Goal: Information Seeking & Learning: Learn about a topic

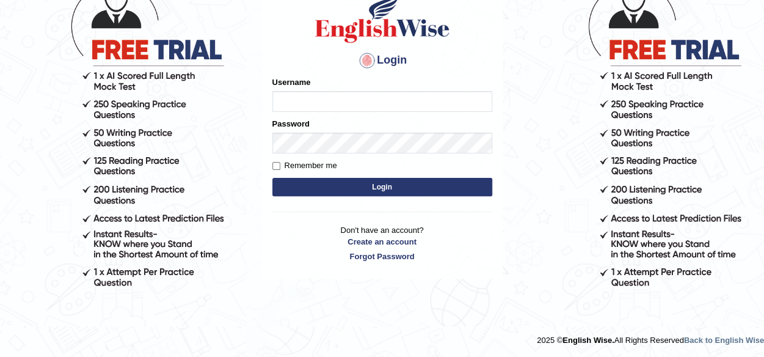
scroll to position [104, 0]
drag, startPoint x: 324, startPoint y: 92, endPoint x: 321, endPoint y: 98, distance: 6.6
click at [324, 93] on input "Username" at bounding box center [382, 101] width 220 height 21
type input "p"
type input "piumi_parramatta"
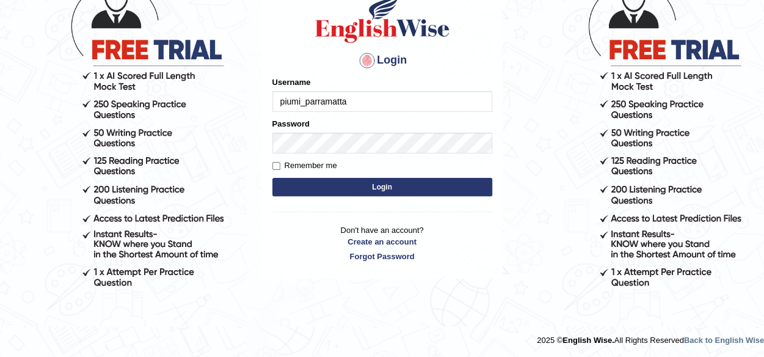
click at [344, 128] on div "Password" at bounding box center [382, 135] width 220 height 35
click at [322, 181] on button "Login" at bounding box center [382, 187] width 220 height 18
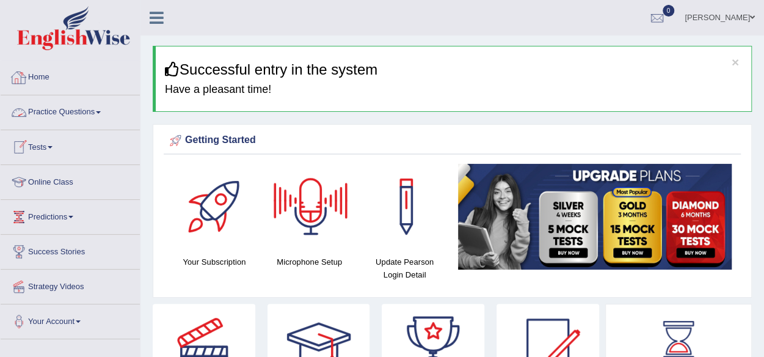
click at [100, 118] on link "Practice Questions" at bounding box center [70, 110] width 139 height 31
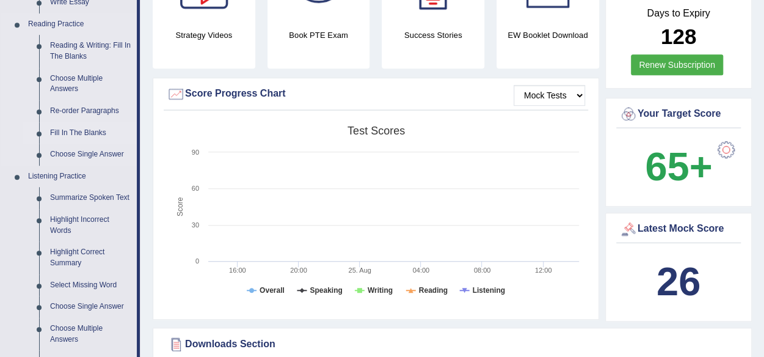
scroll to position [305, 0]
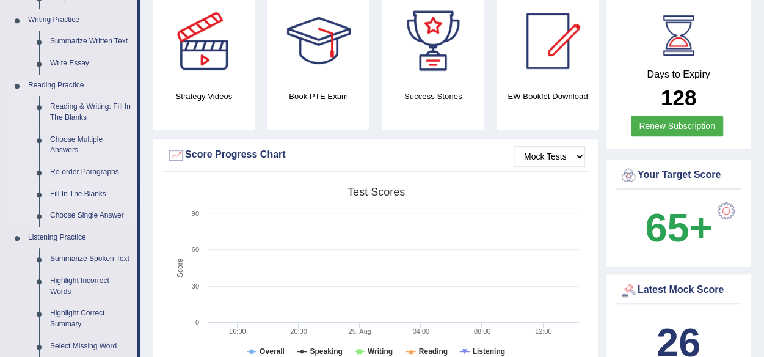
click at [86, 186] on link "Fill In The Blanks" at bounding box center [91, 194] width 92 height 22
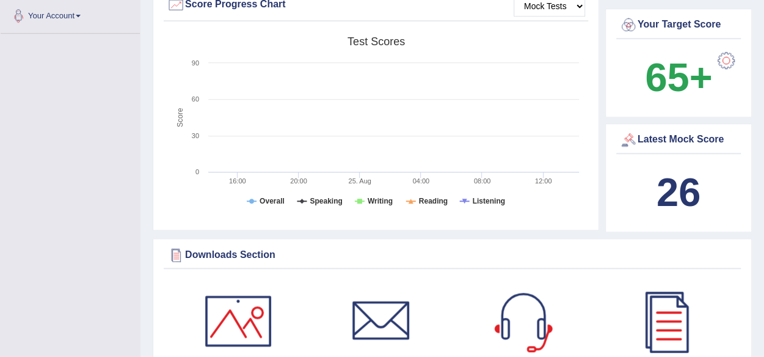
scroll to position [490, 0]
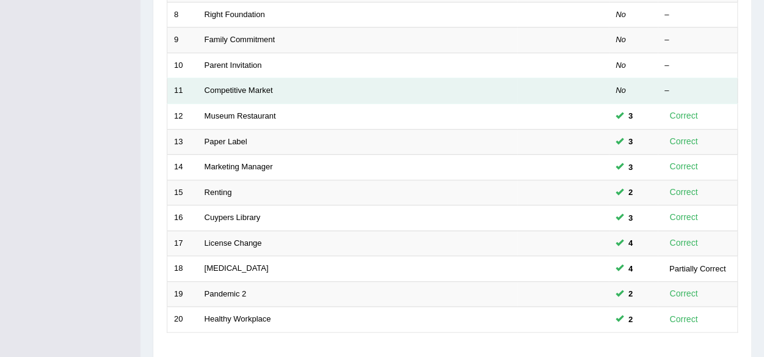
scroll to position [446, 0]
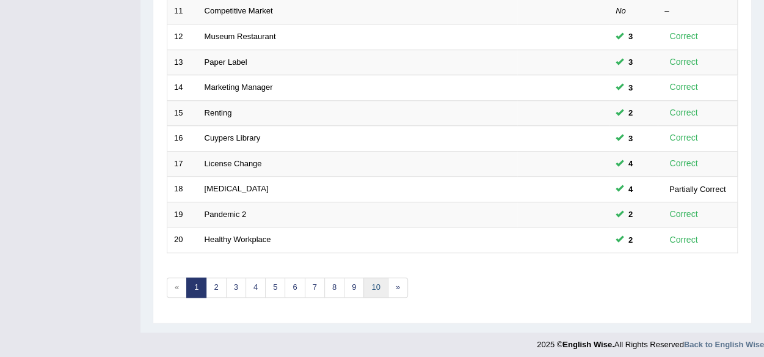
click at [378, 281] on link "10" at bounding box center [375, 287] width 24 height 20
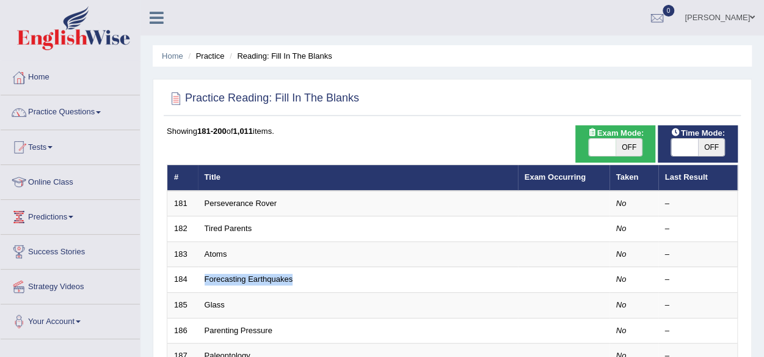
click at [378, 281] on td "Forecasting Earthquakes" at bounding box center [358, 280] width 320 height 26
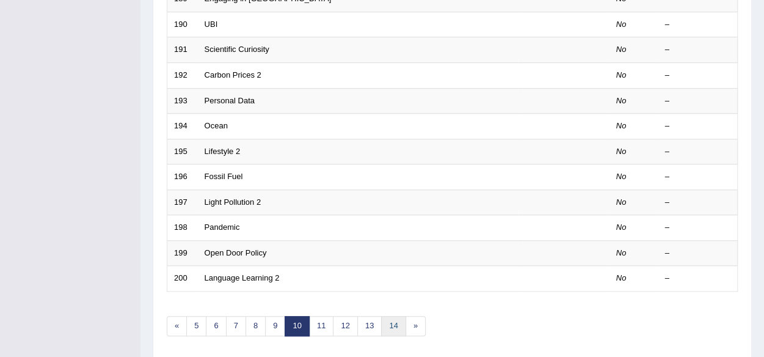
scroll to position [446, 0]
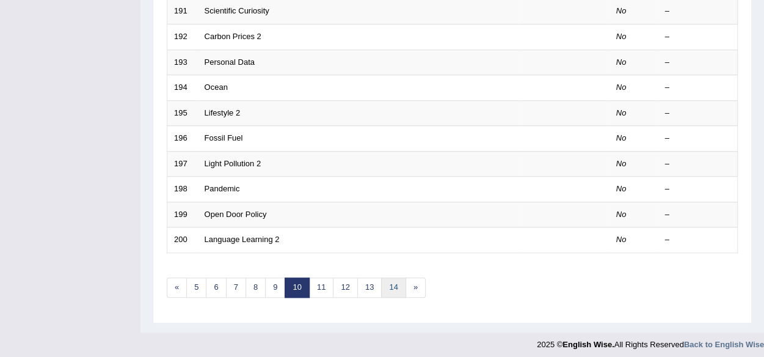
click at [388, 288] on link "14" at bounding box center [393, 287] width 24 height 20
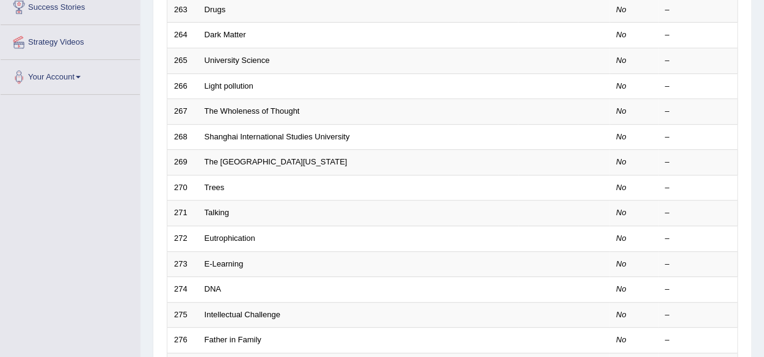
scroll to position [427, 0]
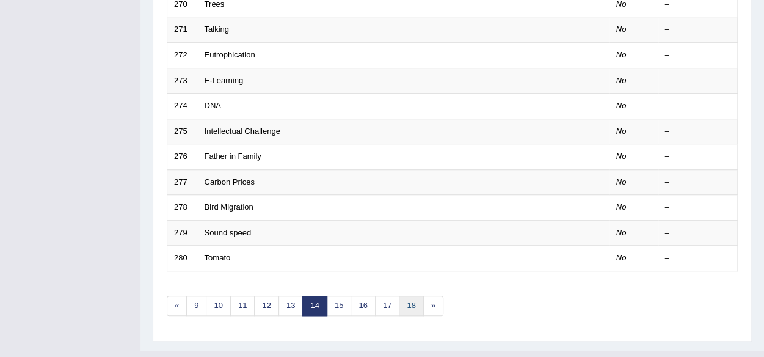
click at [403, 295] on link "18" at bounding box center [411, 305] width 24 height 20
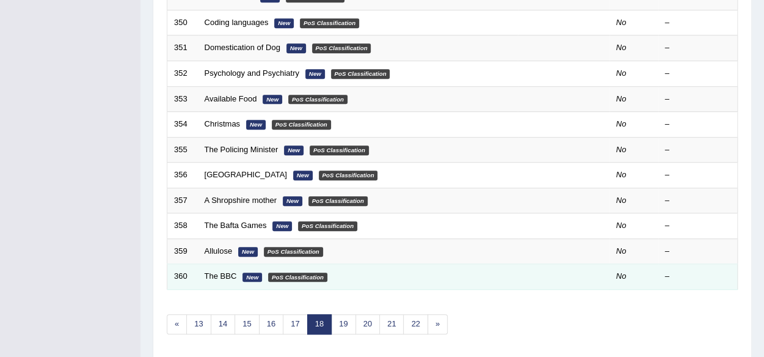
scroll to position [446, 0]
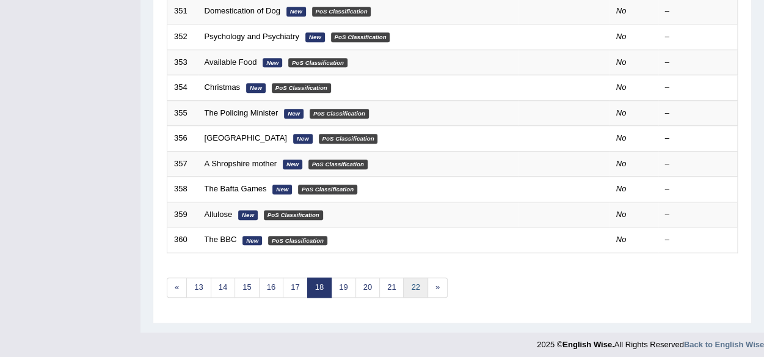
click at [410, 288] on link "22" at bounding box center [415, 287] width 24 height 20
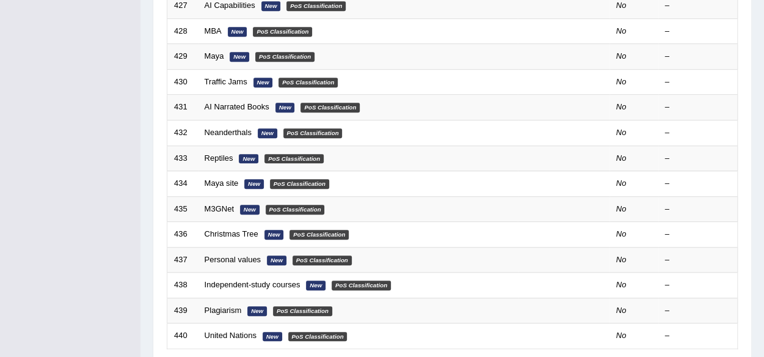
scroll to position [427, 0]
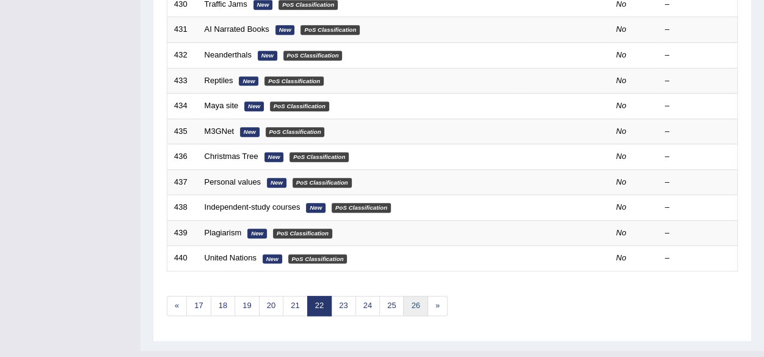
click at [416, 308] on link "26" at bounding box center [415, 305] width 24 height 20
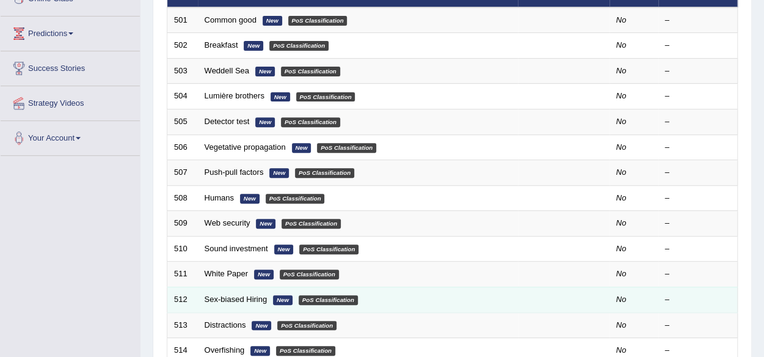
drag, startPoint x: 0, startPoint y: 0, endPoint x: 417, endPoint y: 303, distance: 515.7
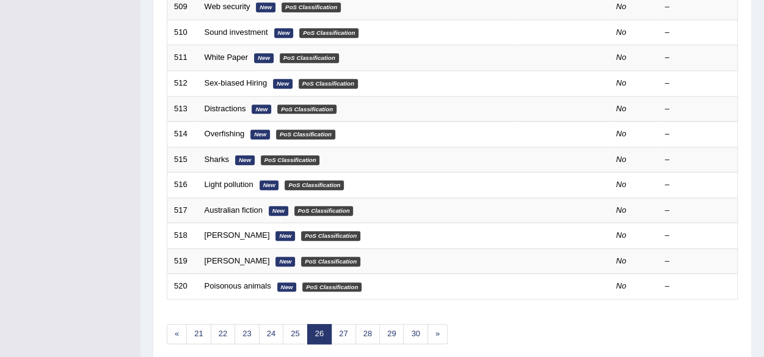
scroll to position [401, 0]
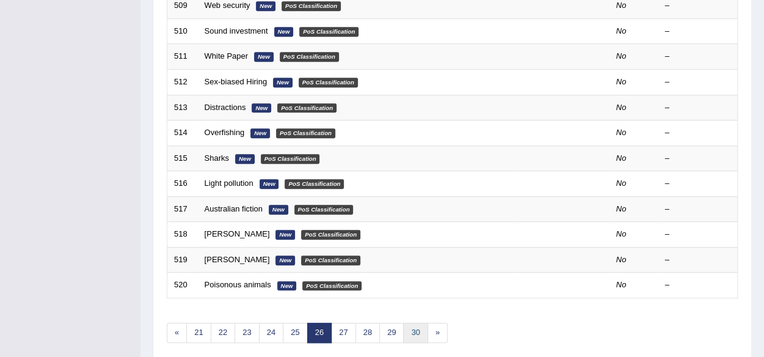
click at [404, 328] on link "30" at bounding box center [415, 332] width 24 height 20
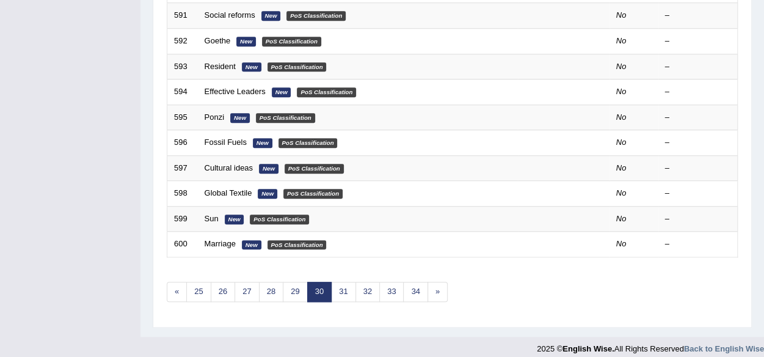
scroll to position [446, 0]
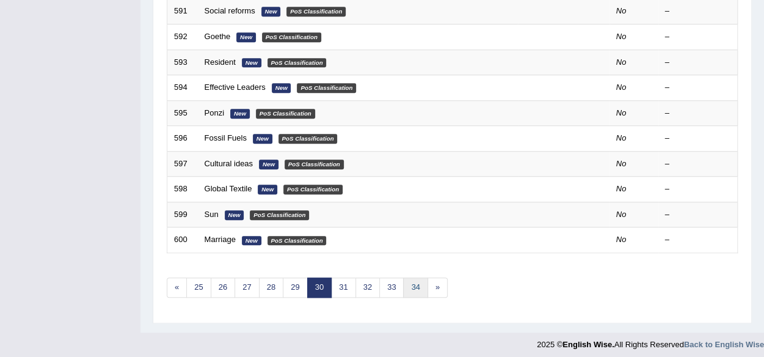
click at [411, 281] on link "34" at bounding box center [415, 287] width 24 height 20
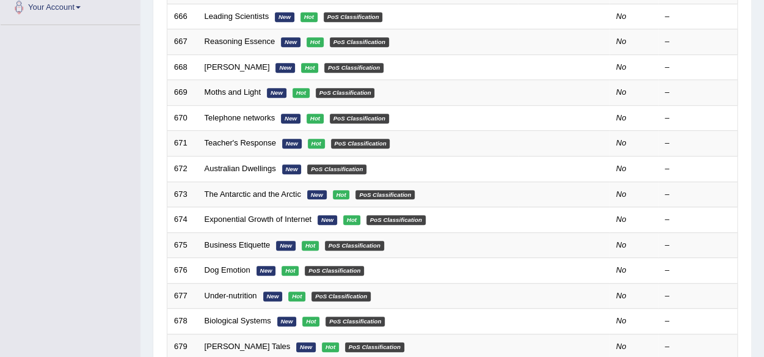
scroll to position [427, 0]
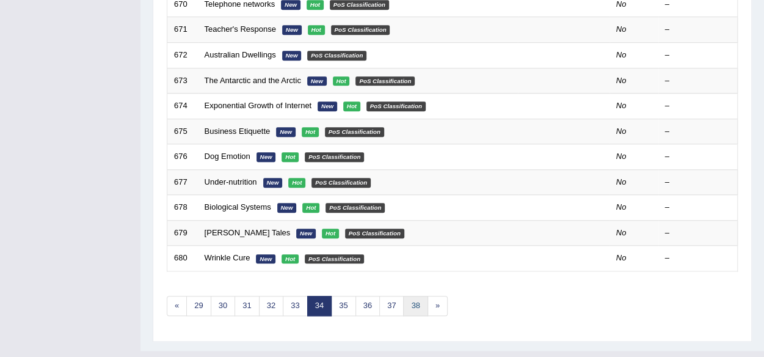
click at [413, 299] on link "38" at bounding box center [415, 305] width 24 height 20
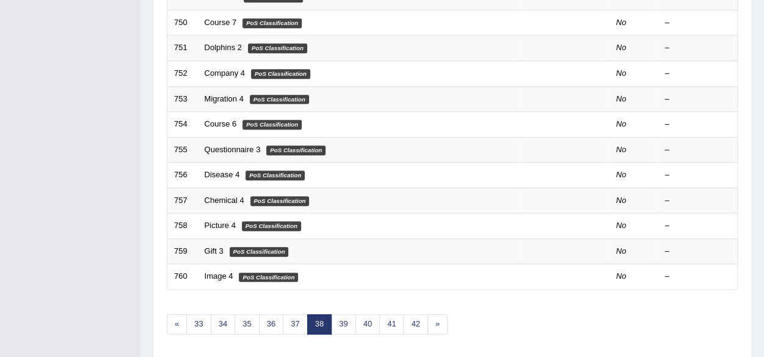
scroll to position [446, 0]
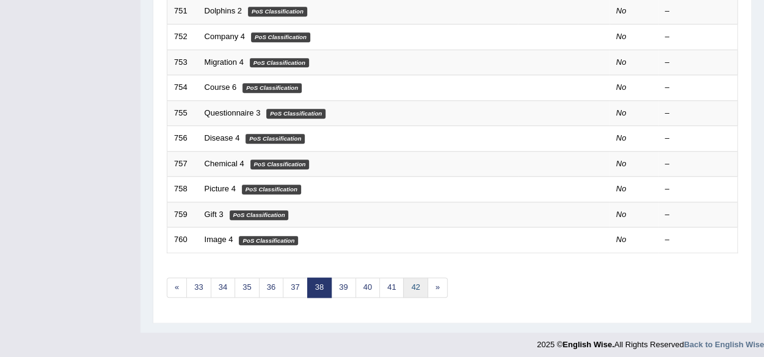
click at [409, 286] on link "42" at bounding box center [415, 287] width 24 height 20
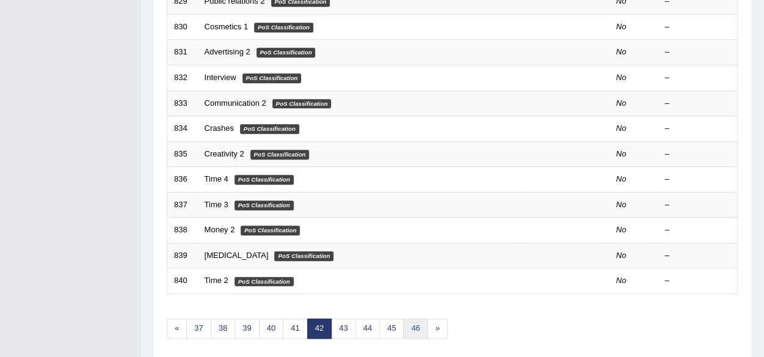
scroll to position [446, 0]
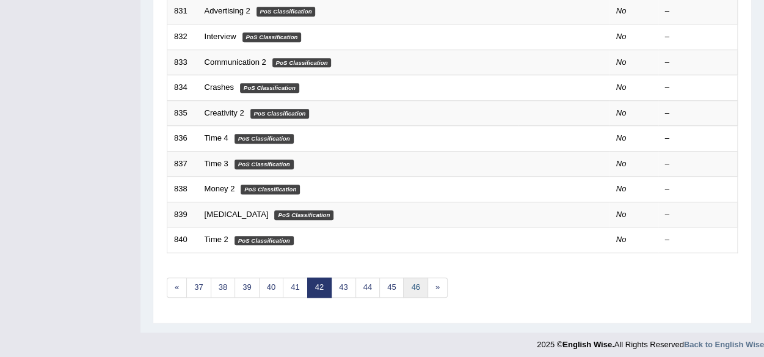
click at [409, 290] on link "46" at bounding box center [415, 287] width 24 height 20
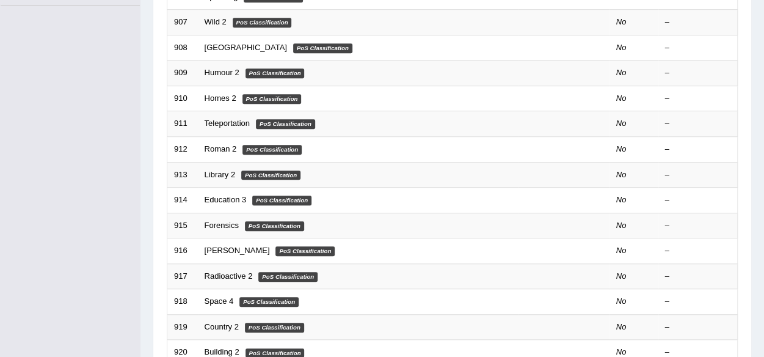
scroll to position [427, 0]
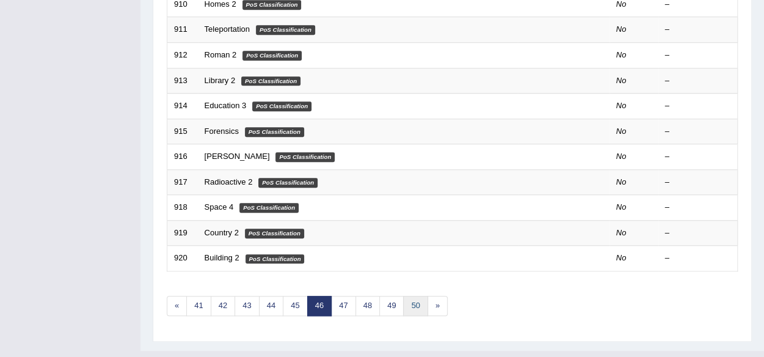
click at [415, 295] on link "50" at bounding box center [415, 305] width 24 height 20
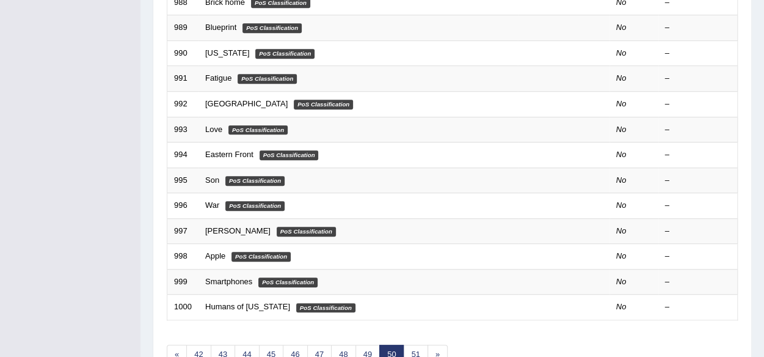
scroll to position [446, 0]
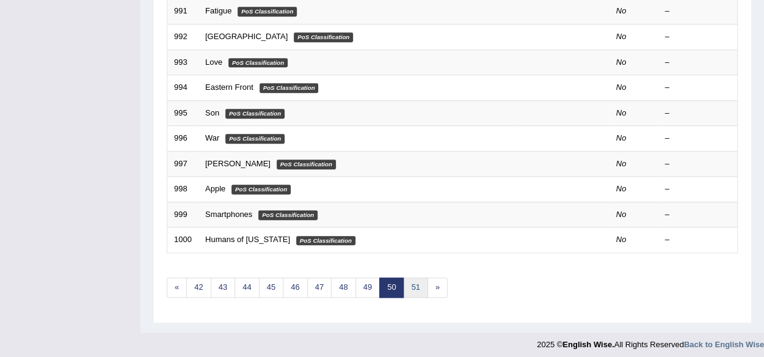
click at [411, 288] on link "51" at bounding box center [415, 287] width 24 height 20
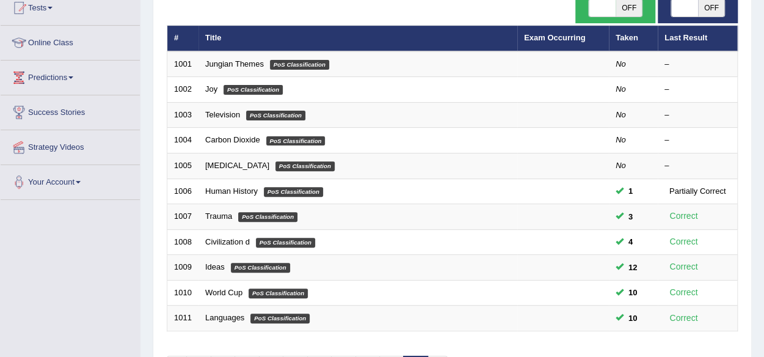
scroll to position [101, 0]
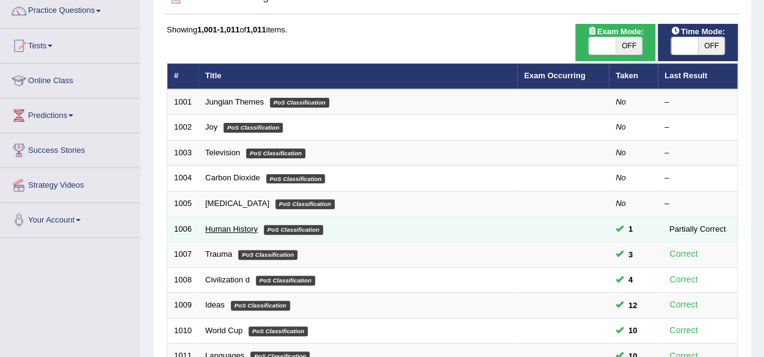
click at [221, 224] on link "Human History" at bounding box center [231, 228] width 53 height 9
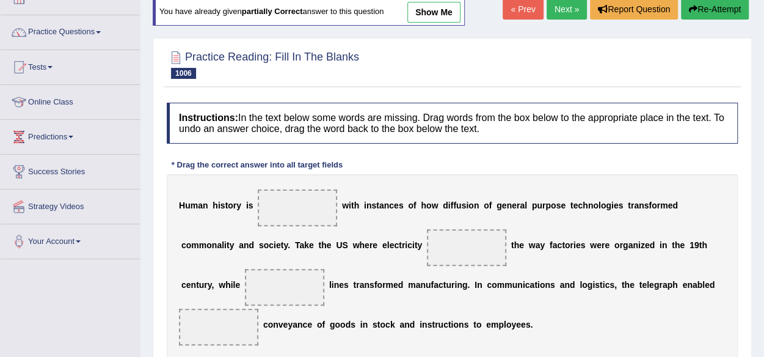
scroll to position [61, 0]
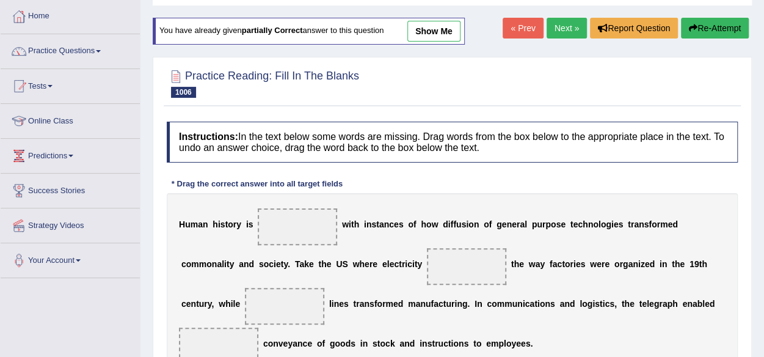
click at [562, 25] on link "Next »" at bounding box center [566, 28] width 40 height 21
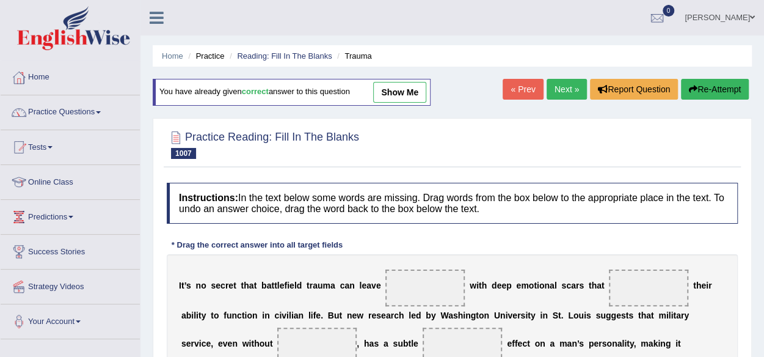
click at [557, 81] on link "Next »" at bounding box center [566, 89] width 40 height 21
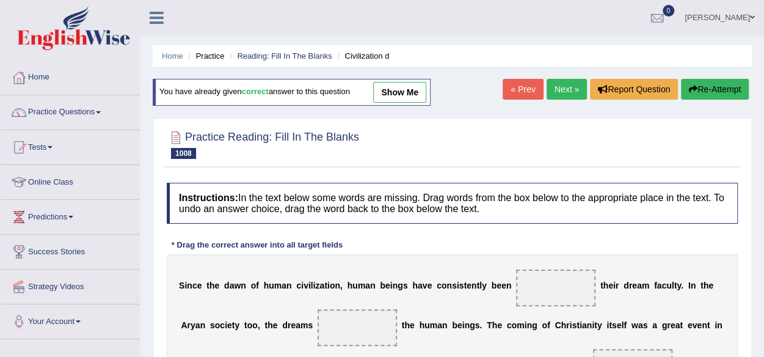
click at [570, 93] on link "Next »" at bounding box center [566, 89] width 40 height 21
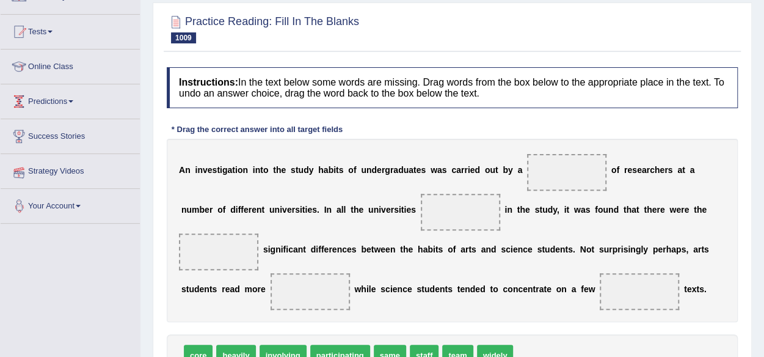
scroll to position [101, 0]
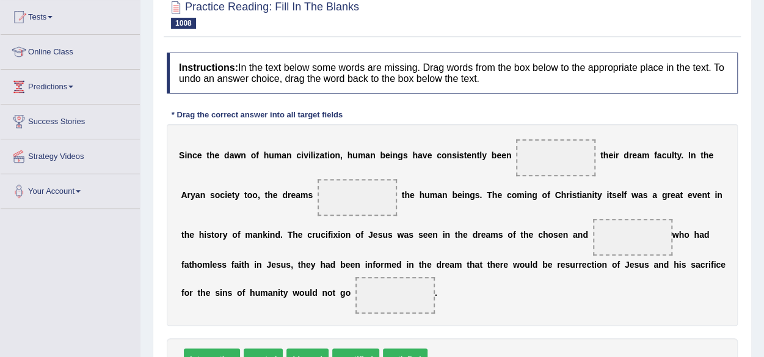
scroll to position [101, 0]
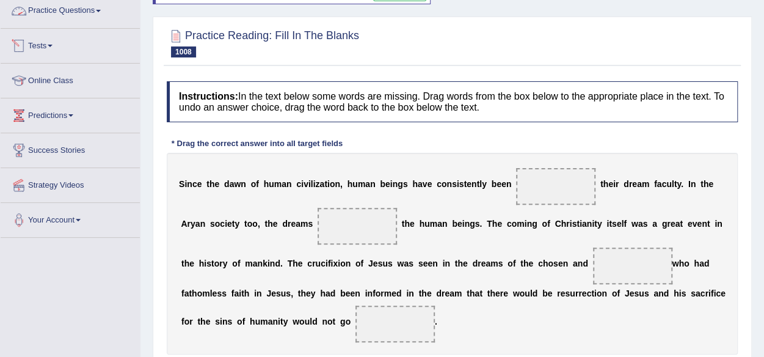
click at [82, 16] on link "Practice Questions" at bounding box center [70, 9] width 139 height 31
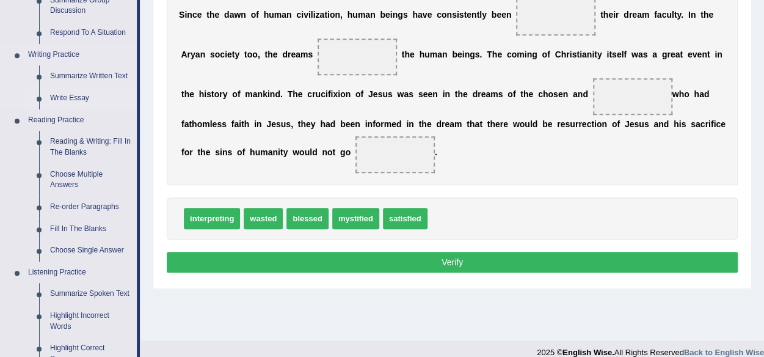
scroll to position [285, 0]
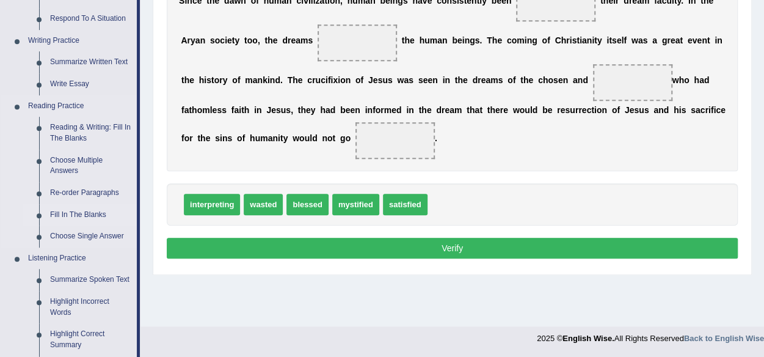
click at [79, 208] on link "Fill In The Blanks" at bounding box center [91, 215] width 92 height 22
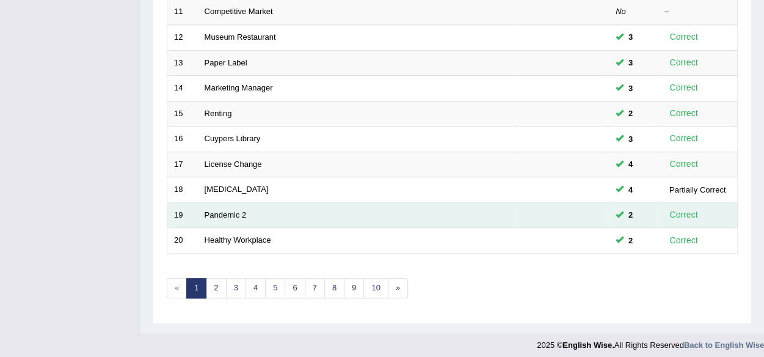
scroll to position [446, 0]
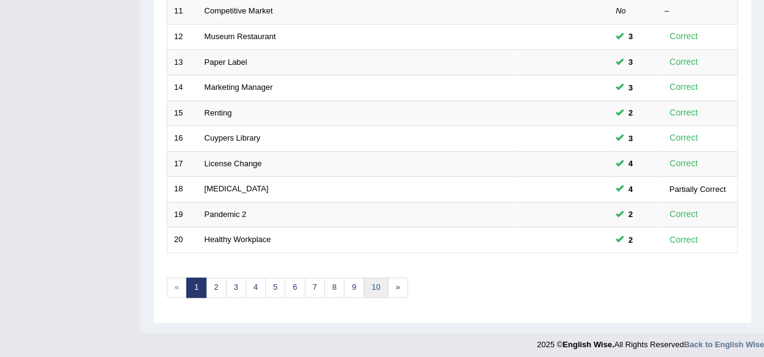
click at [369, 279] on link "10" at bounding box center [375, 287] width 24 height 20
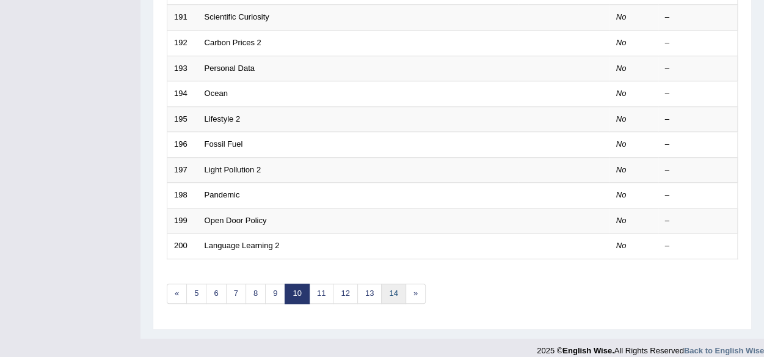
scroll to position [446, 0]
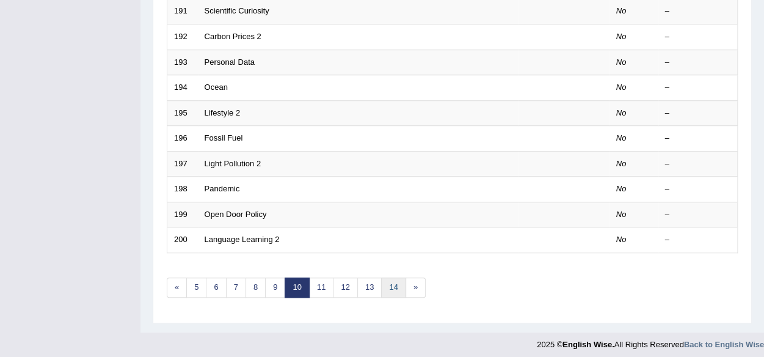
click at [391, 278] on link "14" at bounding box center [393, 287] width 24 height 20
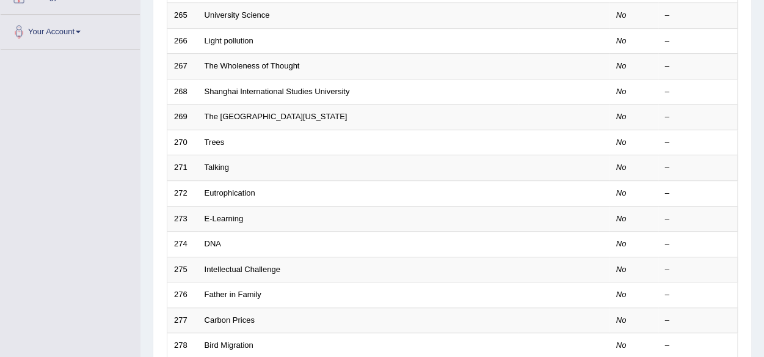
scroll to position [446, 0]
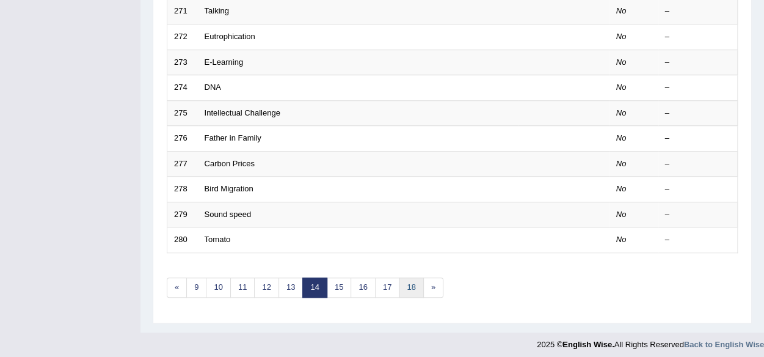
click at [408, 286] on link "18" at bounding box center [411, 287] width 24 height 20
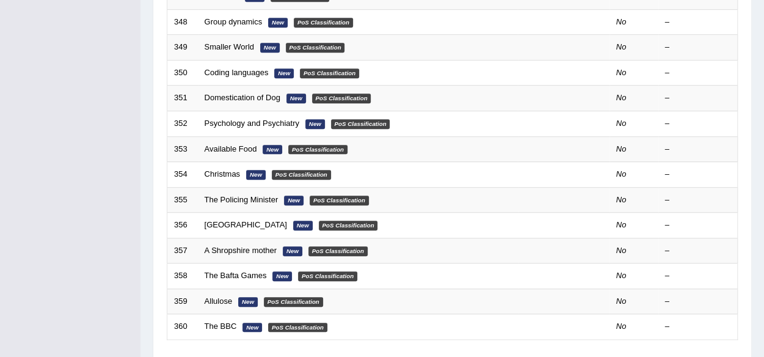
scroll to position [446, 0]
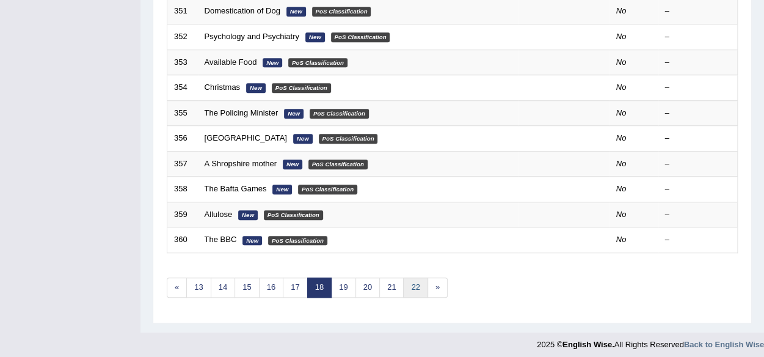
click at [410, 281] on link "22" at bounding box center [415, 287] width 24 height 20
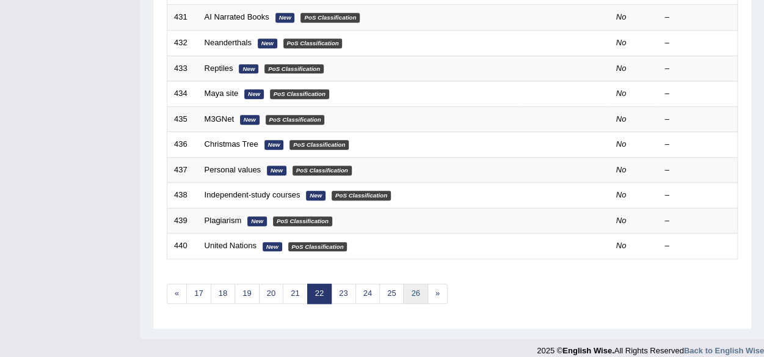
scroll to position [446, 0]
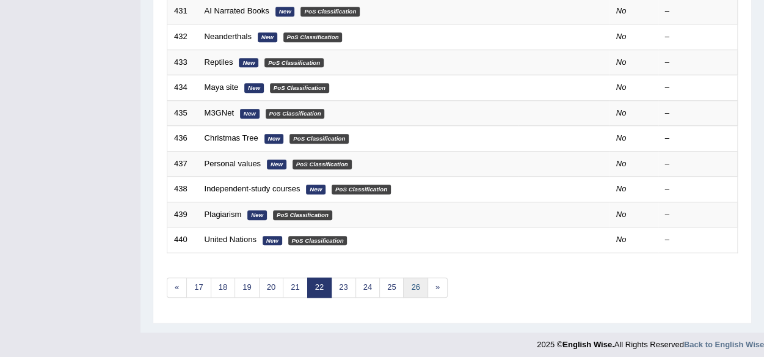
click at [407, 288] on link "26" at bounding box center [415, 287] width 24 height 20
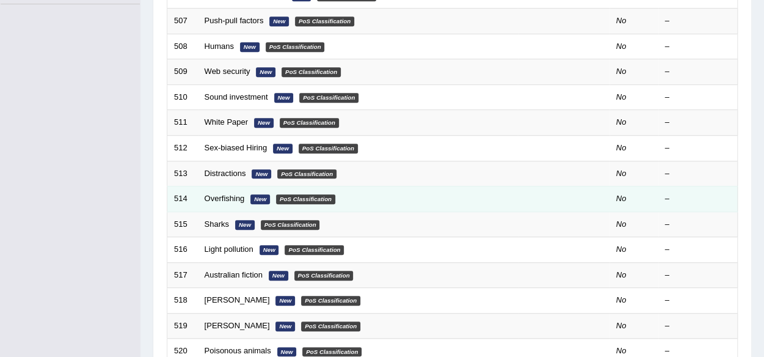
scroll to position [446, 0]
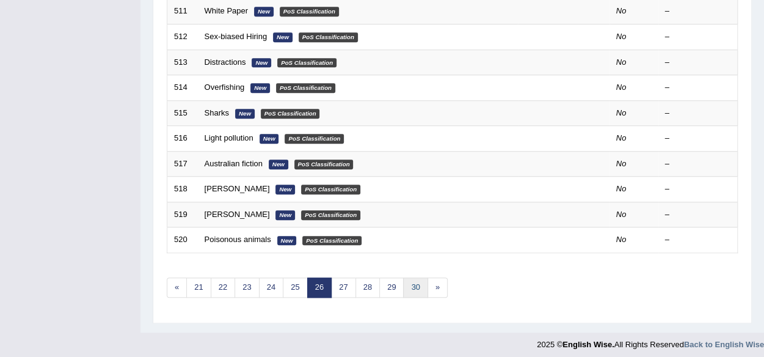
click at [410, 283] on link "30" at bounding box center [415, 287] width 24 height 20
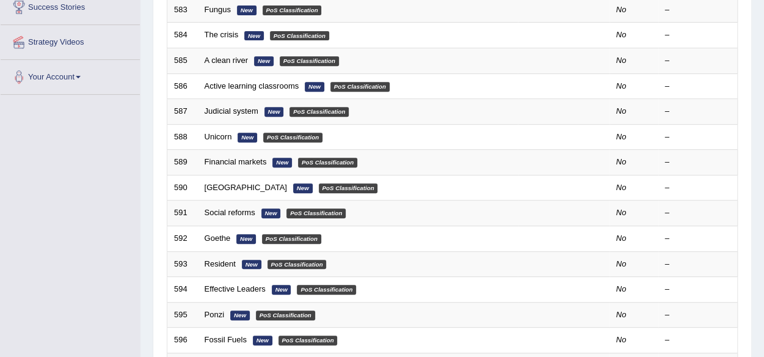
scroll to position [427, 0]
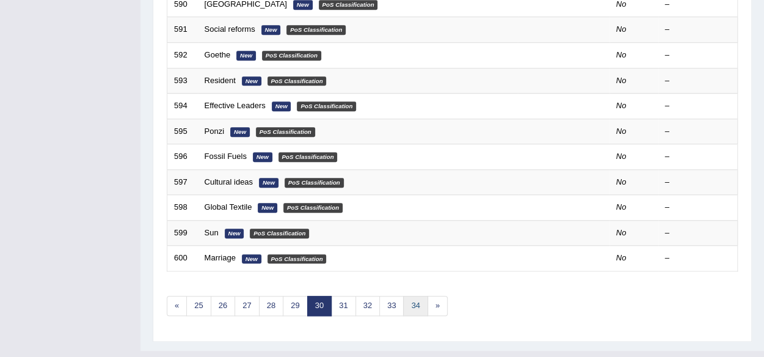
click at [411, 295] on link "34" at bounding box center [415, 305] width 24 height 20
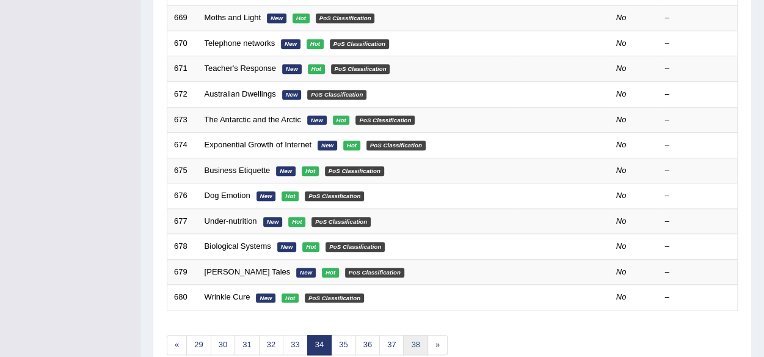
scroll to position [446, 0]
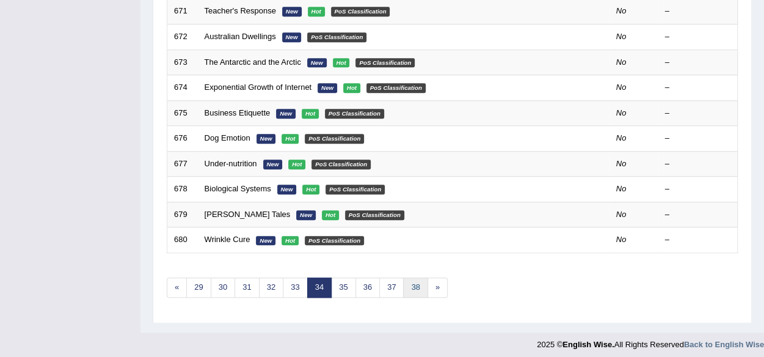
click at [403, 283] on link "38" at bounding box center [415, 287] width 24 height 20
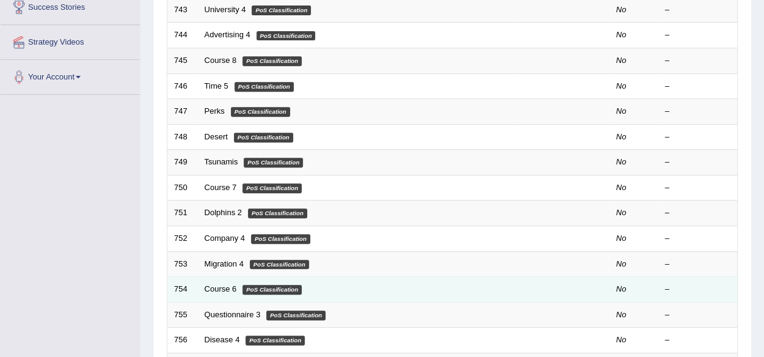
scroll to position [427, 0]
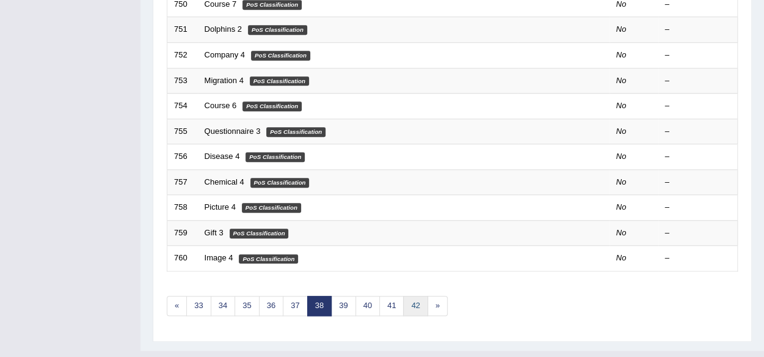
click at [410, 295] on link "42" at bounding box center [415, 305] width 24 height 20
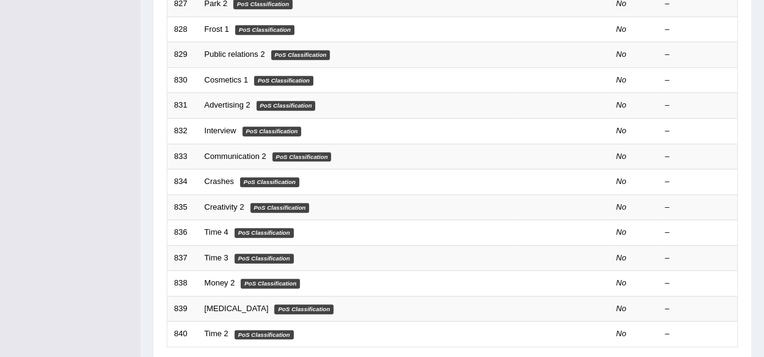
scroll to position [427, 0]
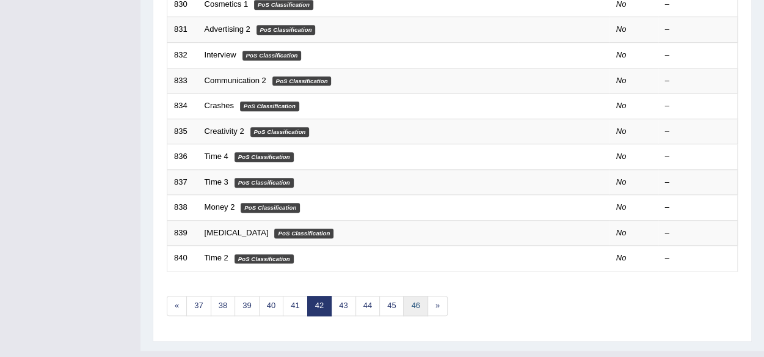
click at [414, 297] on link "46" at bounding box center [415, 305] width 24 height 20
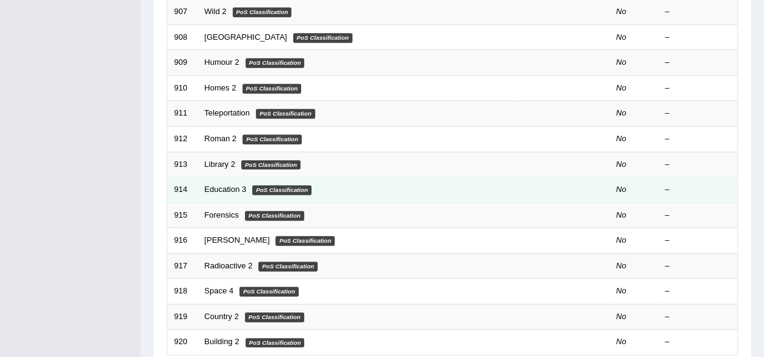
scroll to position [427, 0]
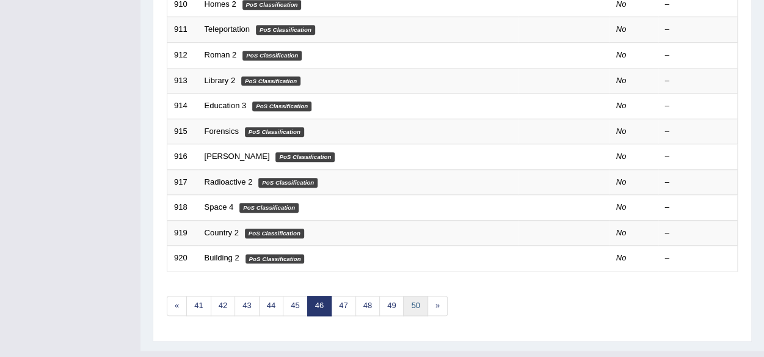
click at [411, 295] on link "50" at bounding box center [415, 305] width 24 height 20
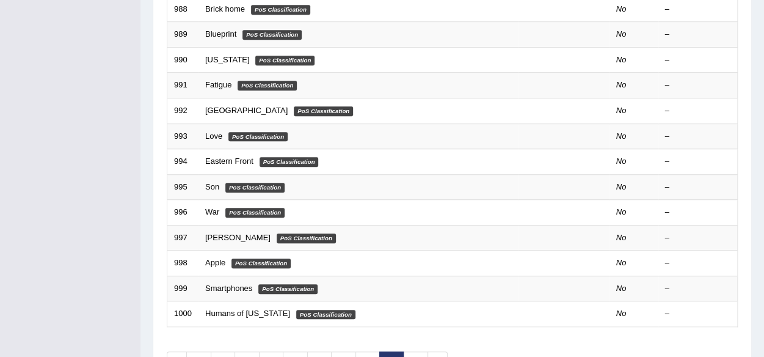
scroll to position [427, 0]
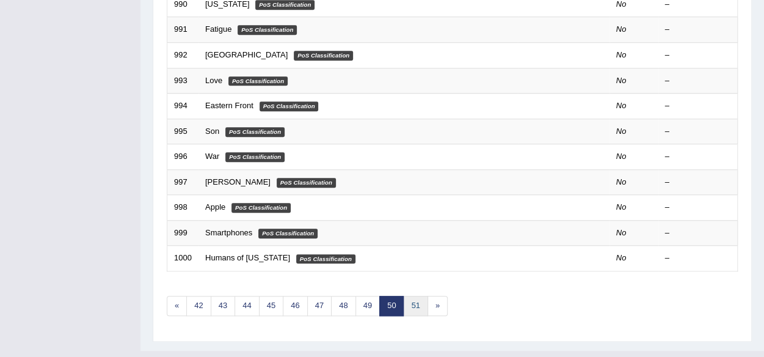
click at [413, 296] on link "51" at bounding box center [415, 305] width 24 height 20
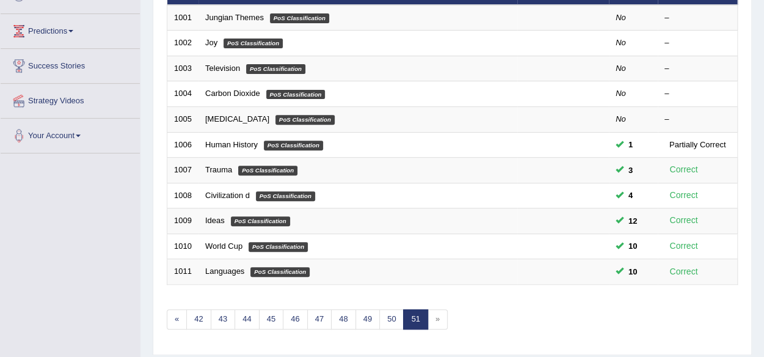
scroll to position [162, 0]
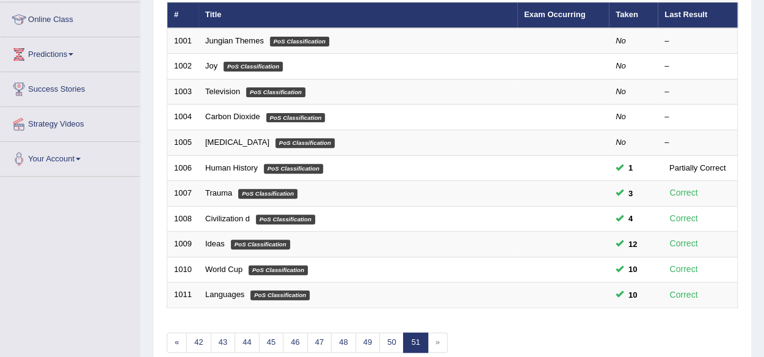
click at [410, 335] on link "51" at bounding box center [415, 342] width 24 height 20
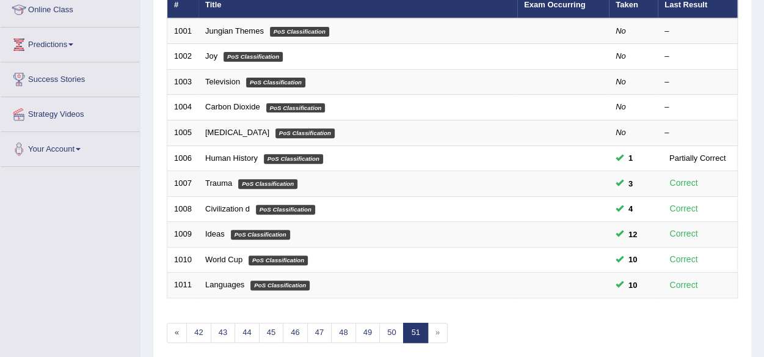
scroll to position [183, 0]
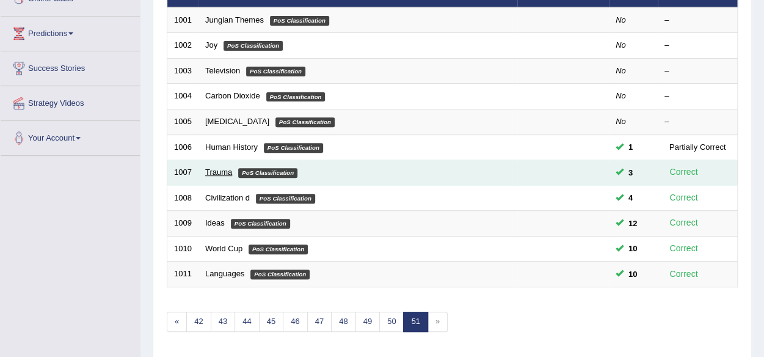
click at [228, 172] on link "Trauma" at bounding box center [218, 171] width 27 height 9
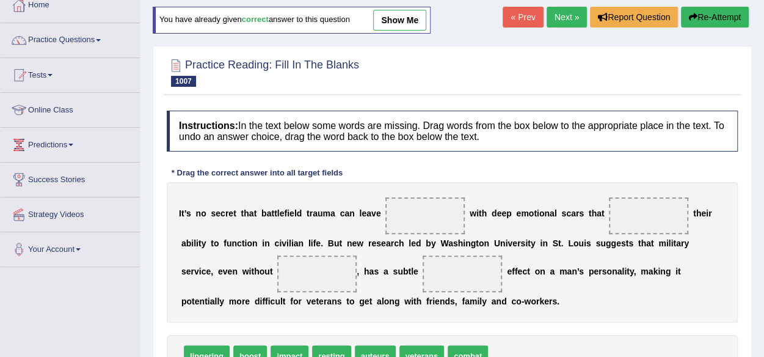
scroll to position [61, 0]
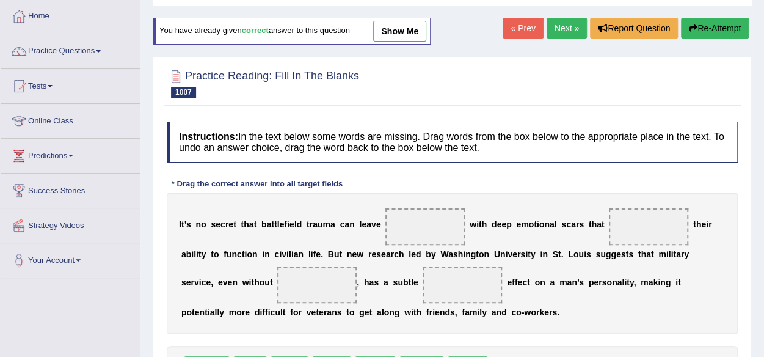
click at [514, 31] on link "« Prev" at bounding box center [522, 28] width 40 height 21
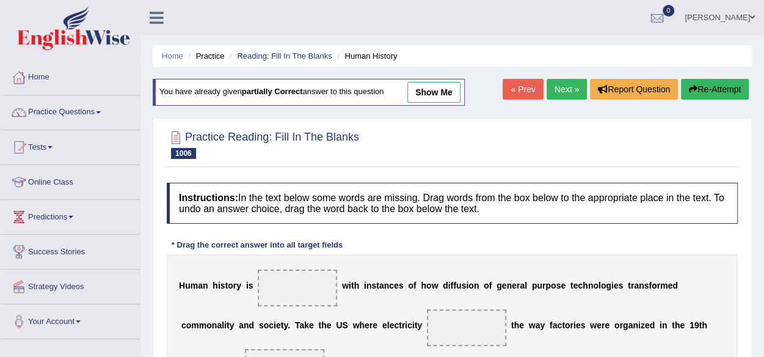
click at [559, 81] on link "Next »" at bounding box center [566, 89] width 40 height 21
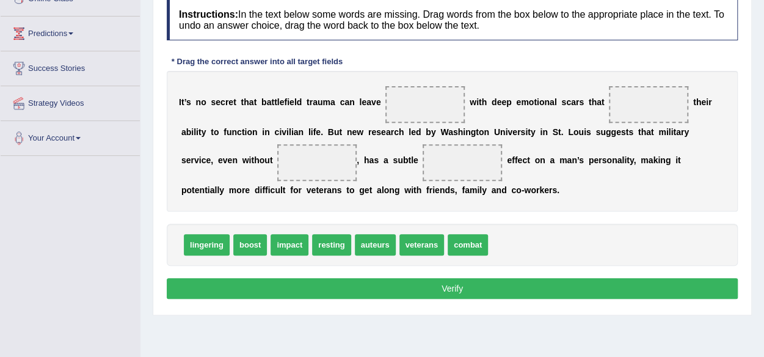
scroll to position [61, 0]
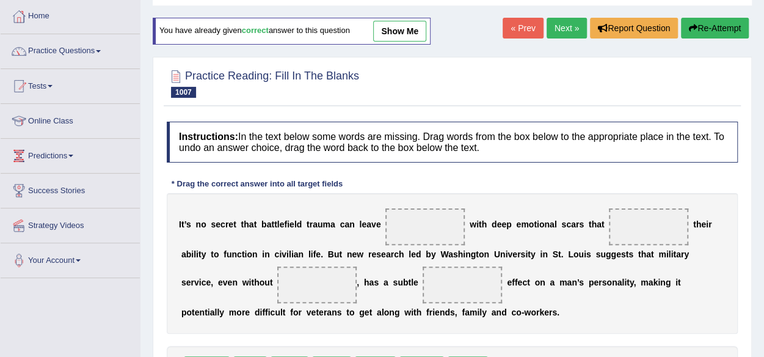
click at [555, 26] on link "Next »" at bounding box center [566, 28] width 40 height 21
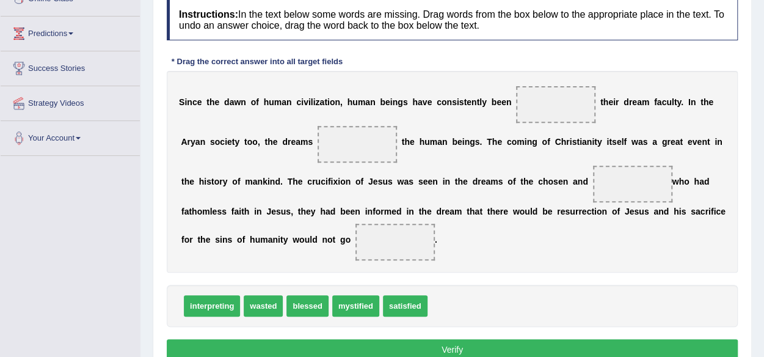
scroll to position [61, 0]
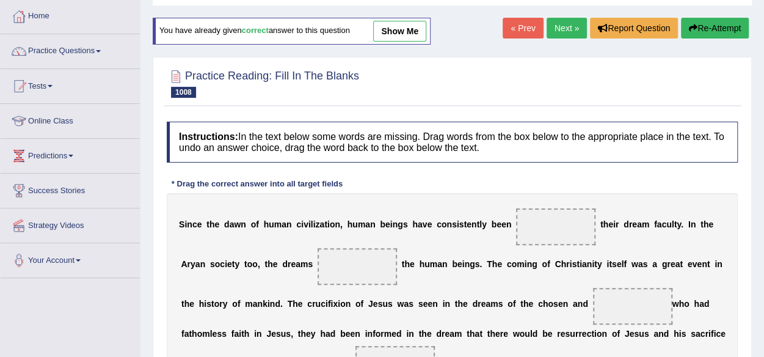
click at [548, 25] on link "Next »" at bounding box center [566, 28] width 40 height 21
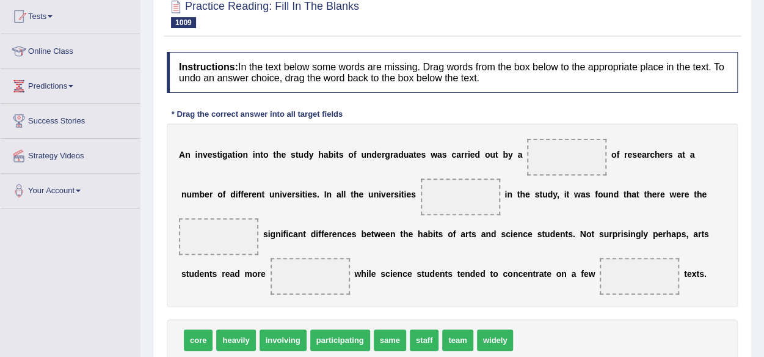
scroll to position [61, 0]
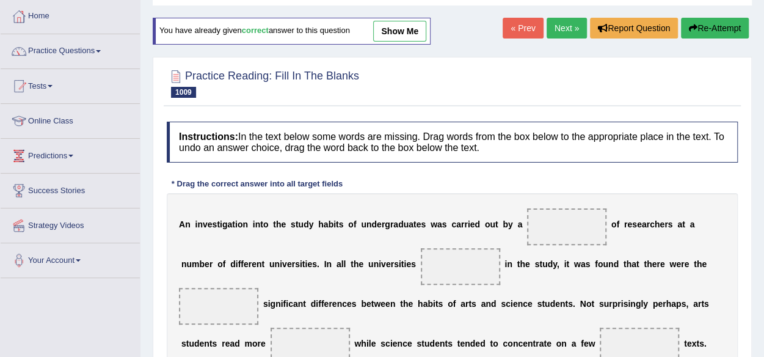
click at [548, 27] on link "Next »" at bounding box center [566, 28] width 40 height 21
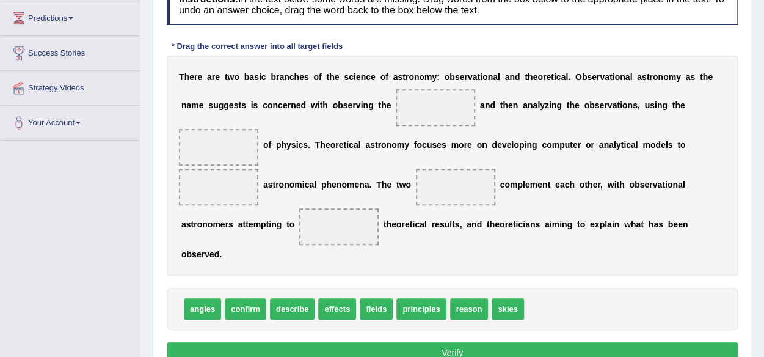
scroll to position [61, 0]
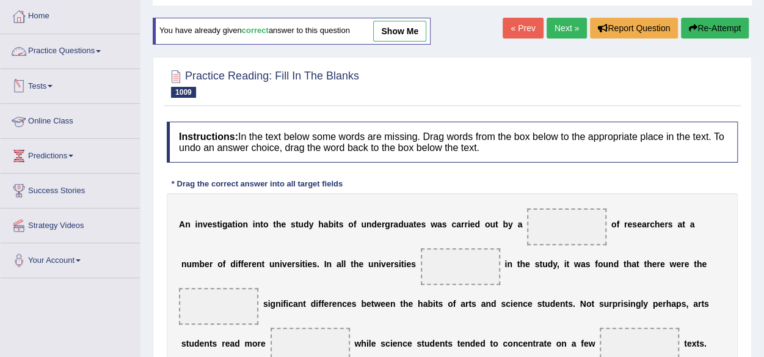
click at [101, 48] on link "Practice Questions" at bounding box center [70, 49] width 139 height 31
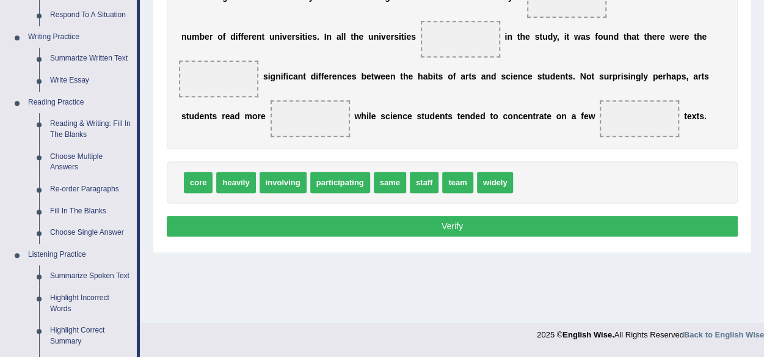
scroll to position [305, 0]
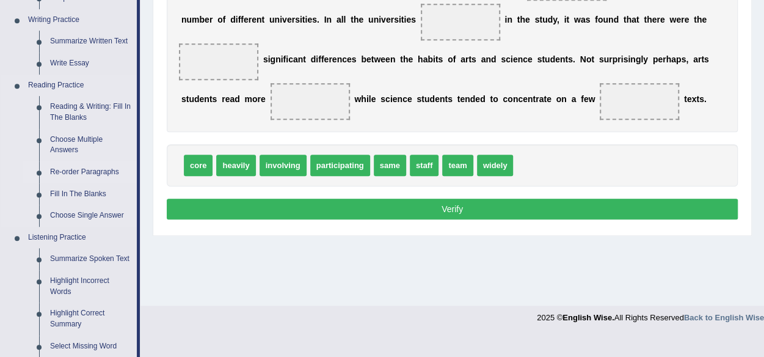
click at [85, 165] on link "Re-order Paragraphs" at bounding box center [91, 172] width 92 height 22
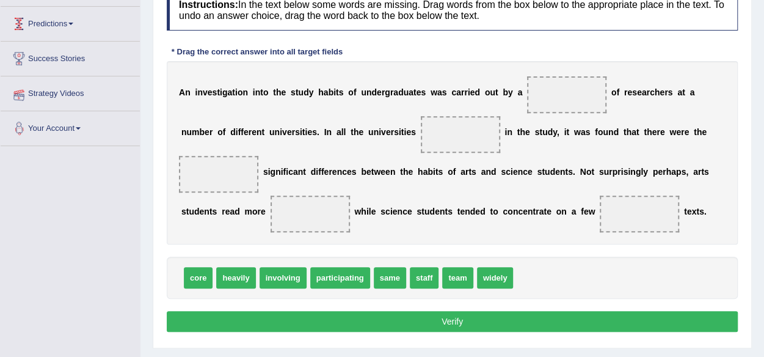
scroll to position [207, 0]
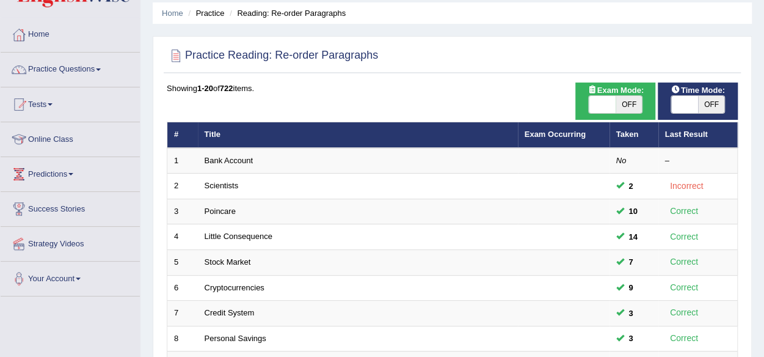
scroll to position [18, 0]
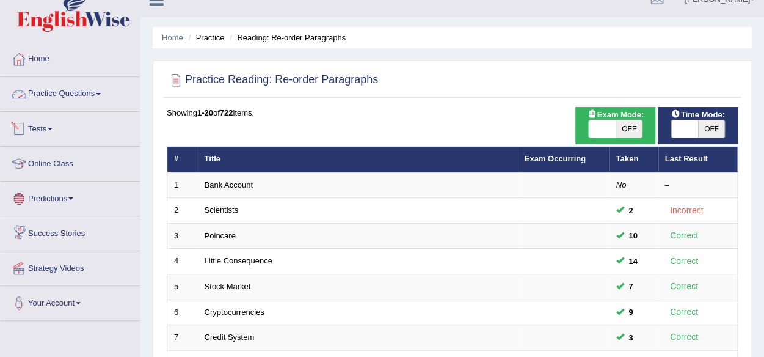
click at [87, 85] on link "Practice Questions" at bounding box center [70, 92] width 139 height 31
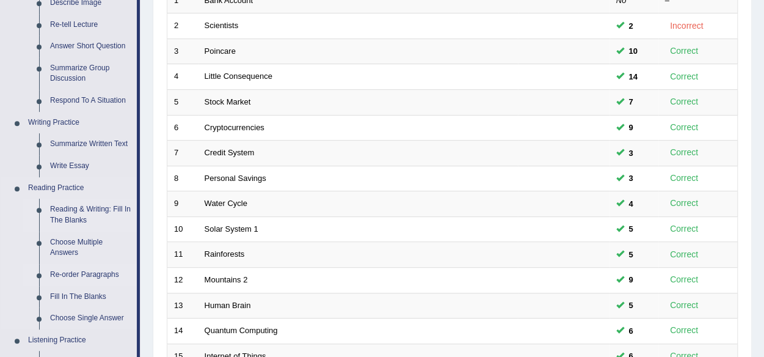
scroll to position [263, 0]
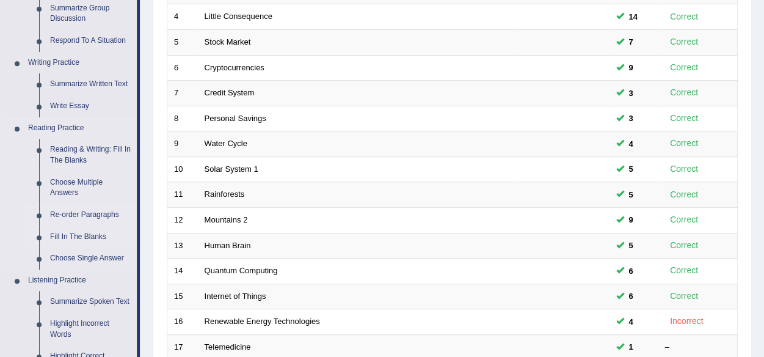
click at [93, 234] on link "Fill In The Blanks" at bounding box center [91, 237] width 92 height 22
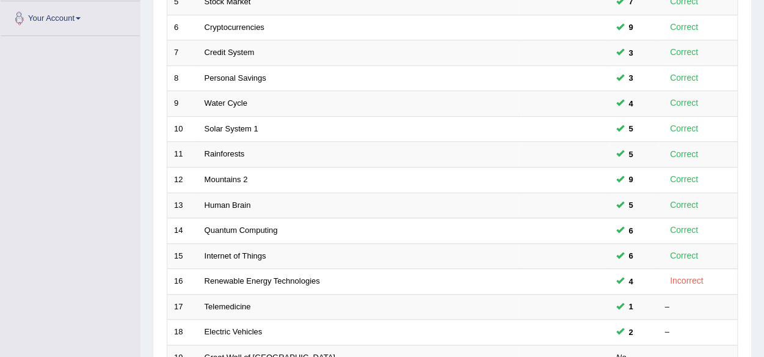
scroll to position [397, 0]
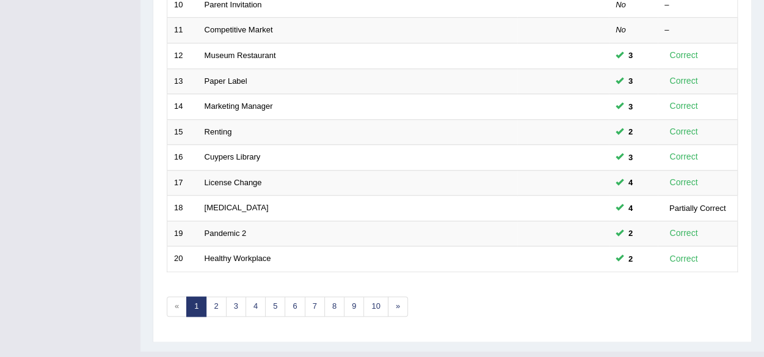
scroll to position [446, 0]
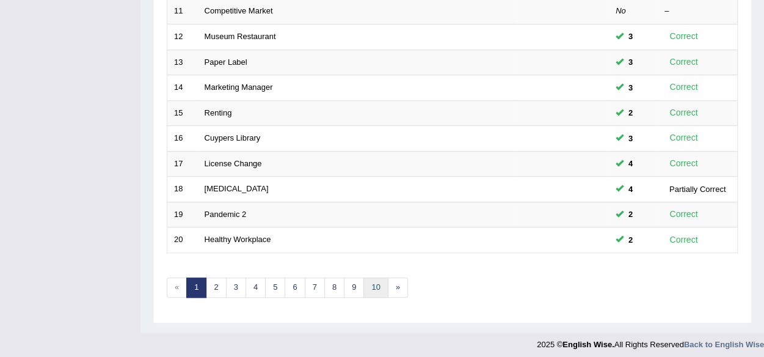
click at [369, 279] on link "10" at bounding box center [375, 287] width 24 height 20
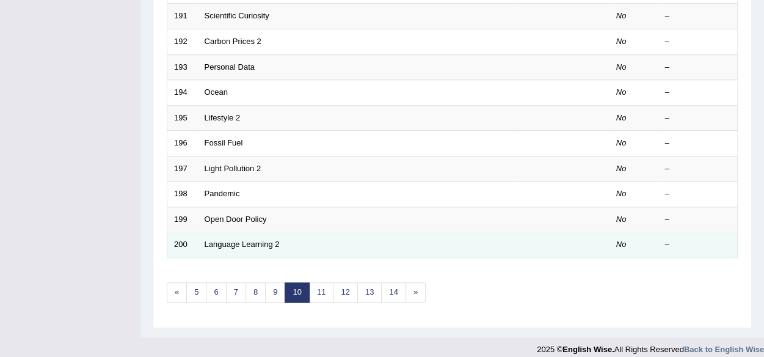
scroll to position [446, 0]
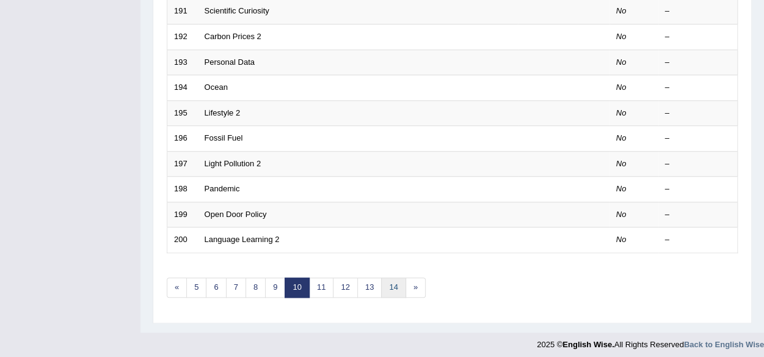
click at [384, 278] on link "14" at bounding box center [393, 287] width 24 height 20
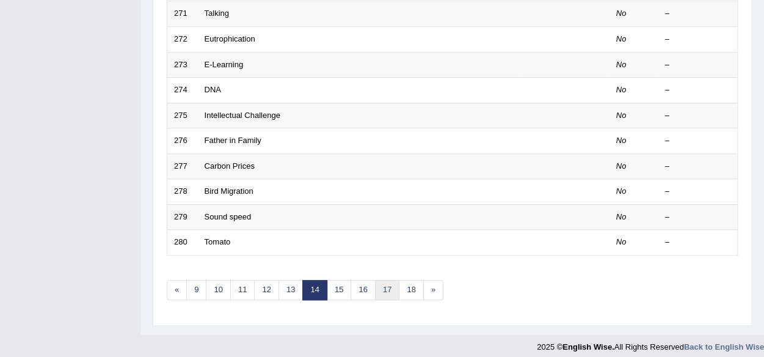
scroll to position [446, 0]
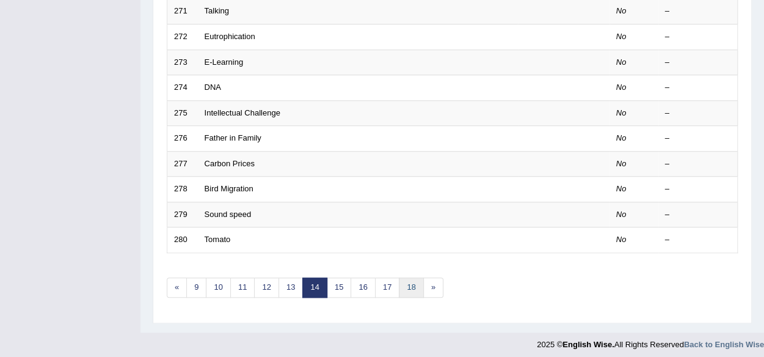
click at [401, 281] on link "18" at bounding box center [411, 287] width 24 height 20
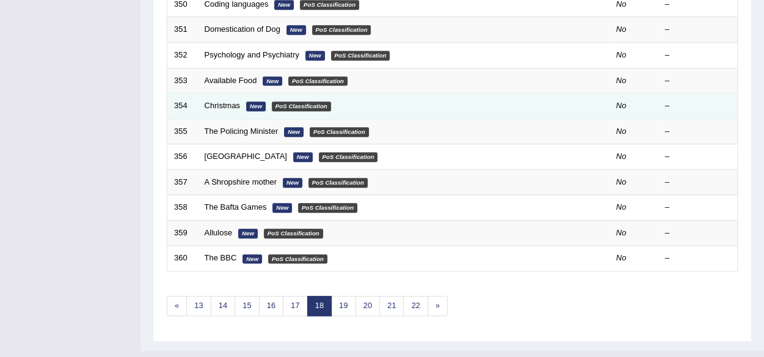
scroll to position [446, 0]
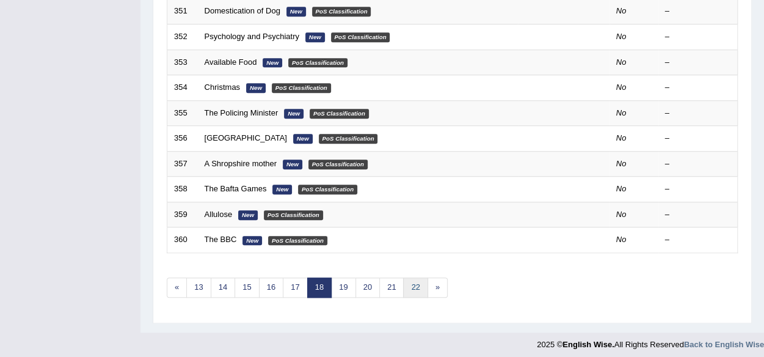
click at [405, 286] on link "22" at bounding box center [415, 287] width 24 height 20
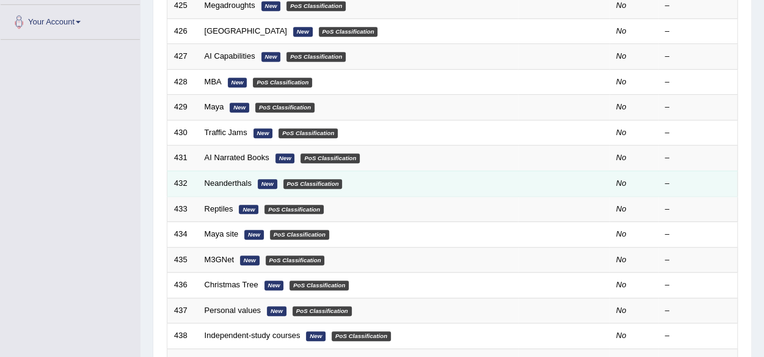
scroll to position [427, 0]
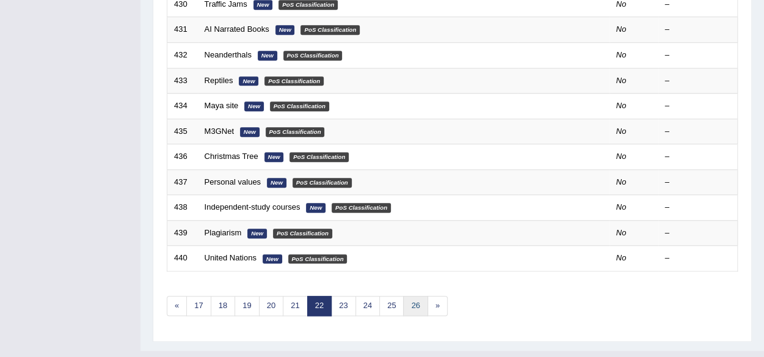
click at [419, 303] on link "26" at bounding box center [415, 305] width 24 height 20
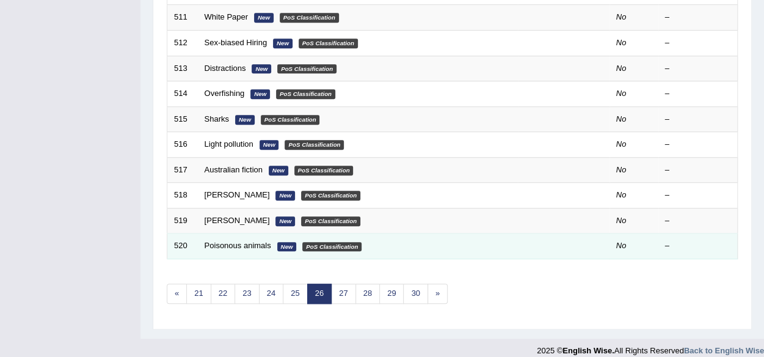
scroll to position [446, 0]
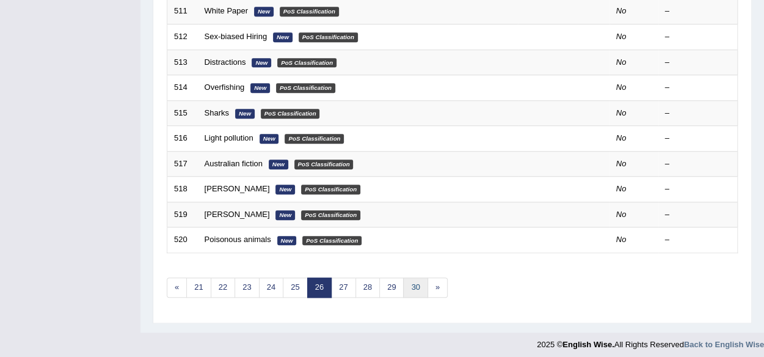
click at [403, 282] on link "30" at bounding box center [415, 287] width 24 height 20
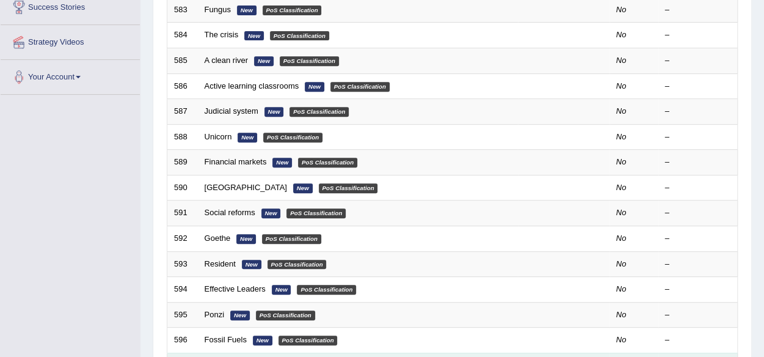
scroll to position [446, 0]
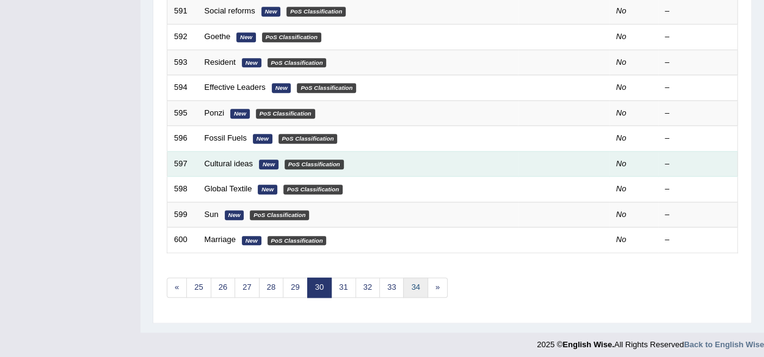
click at [407, 289] on link "34" at bounding box center [415, 287] width 24 height 20
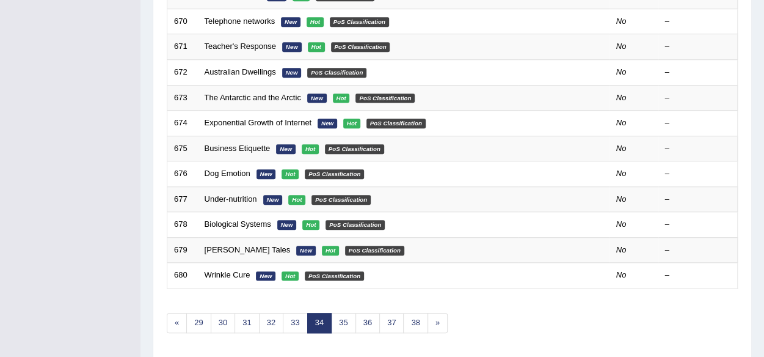
scroll to position [446, 0]
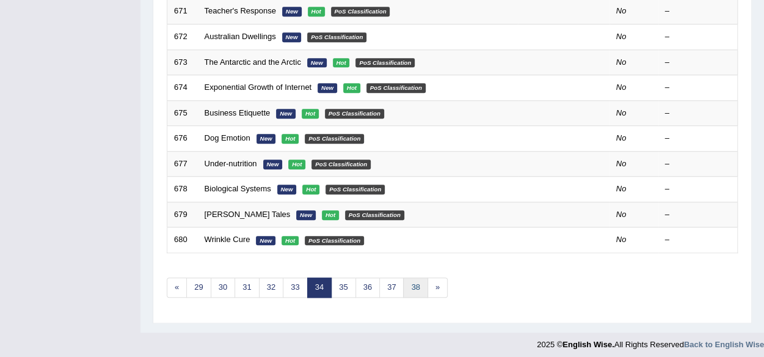
click at [413, 277] on link "38" at bounding box center [415, 287] width 24 height 20
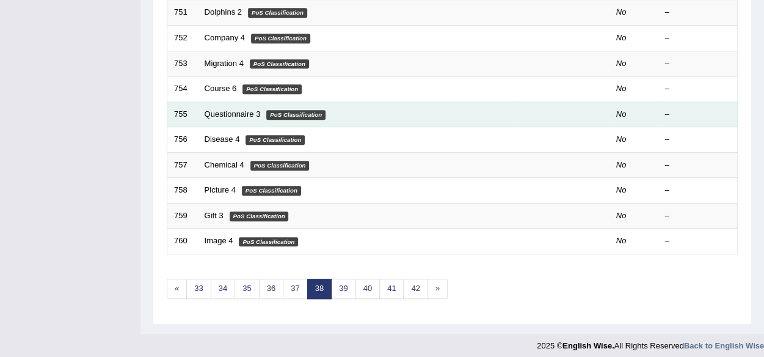
scroll to position [446, 0]
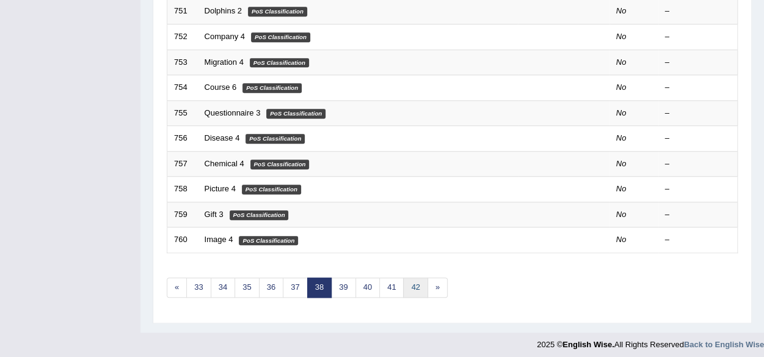
click at [408, 283] on link "42" at bounding box center [415, 287] width 24 height 20
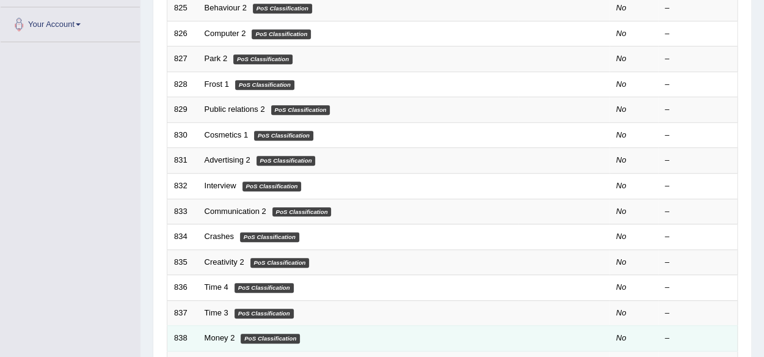
scroll to position [446, 0]
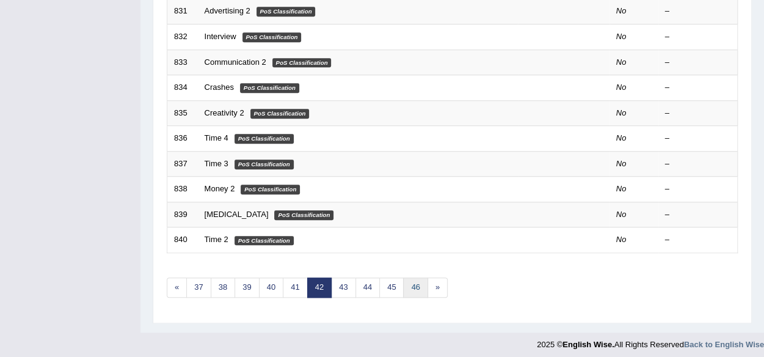
click at [413, 280] on link "46" at bounding box center [415, 287] width 24 height 20
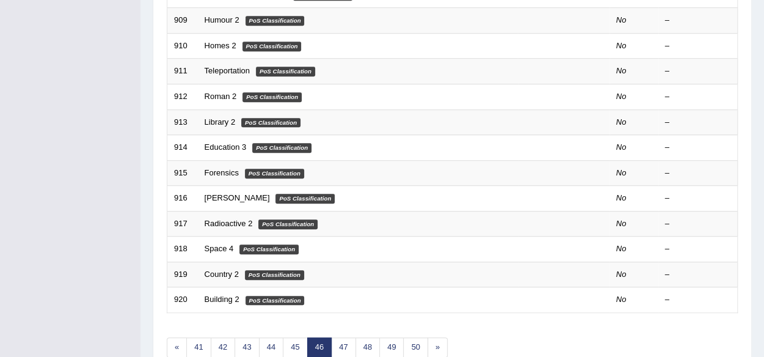
scroll to position [446, 0]
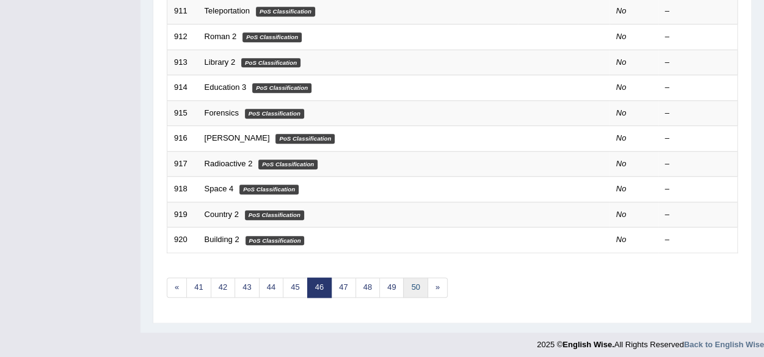
click at [413, 280] on link "50" at bounding box center [415, 287] width 24 height 20
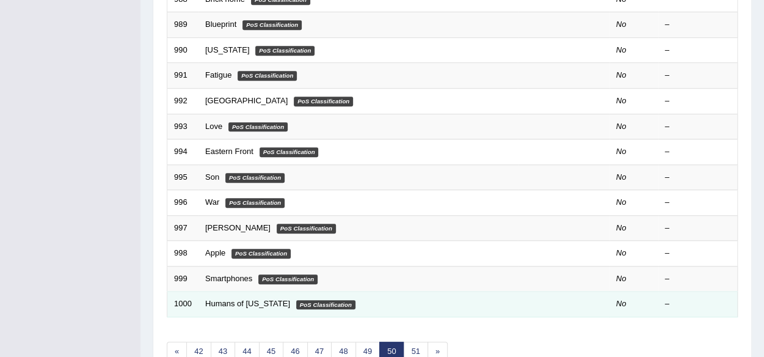
scroll to position [446, 0]
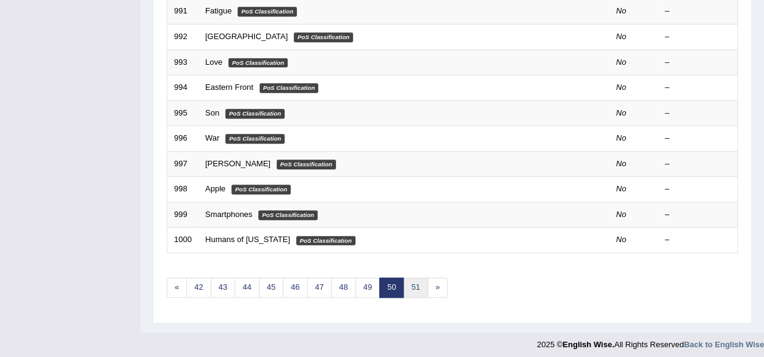
click at [418, 278] on link "51" at bounding box center [415, 287] width 24 height 20
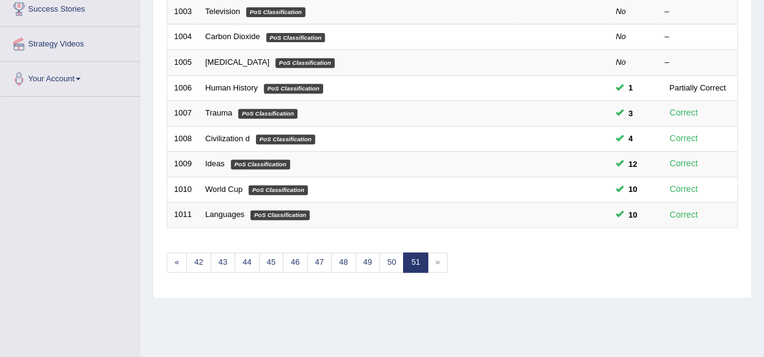
scroll to position [285, 0]
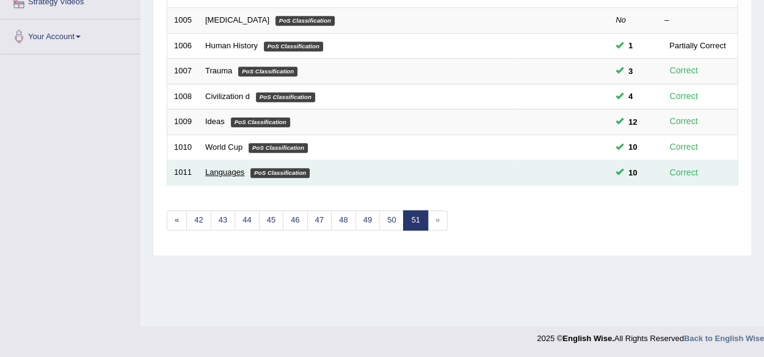
click at [229, 167] on link "Languages" at bounding box center [224, 171] width 39 height 9
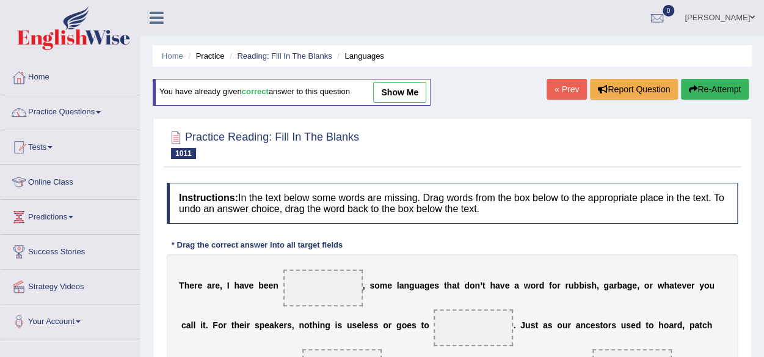
click at [549, 84] on link "« Prev" at bounding box center [566, 89] width 40 height 21
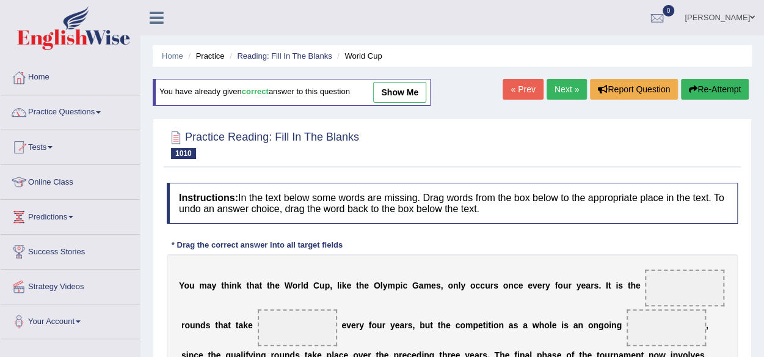
click at [524, 91] on link "« Prev" at bounding box center [522, 89] width 40 height 21
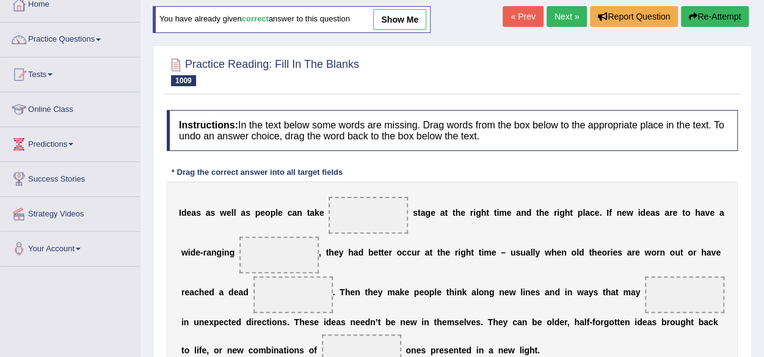
scroll to position [61, 0]
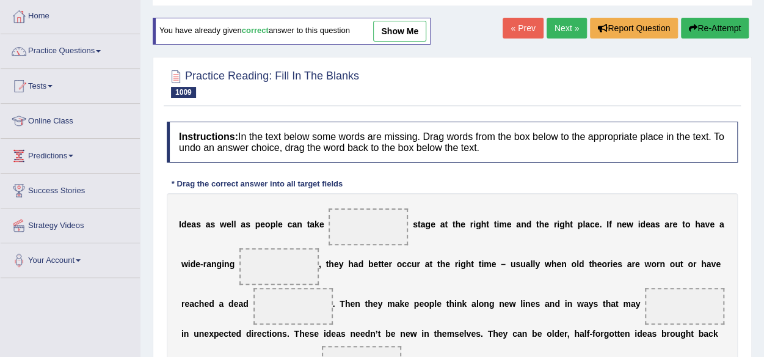
click at [524, 27] on link "« Prev" at bounding box center [522, 28] width 40 height 21
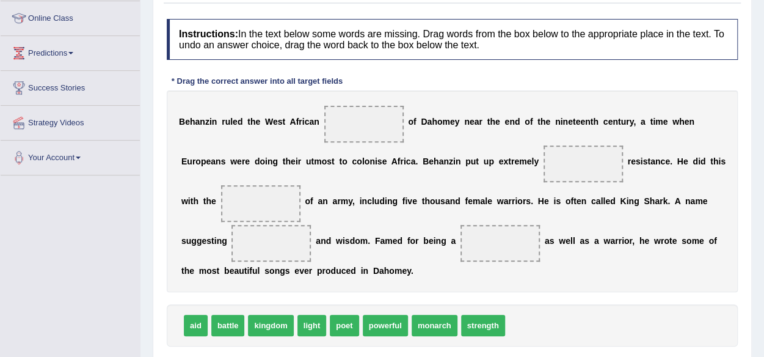
scroll to position [183, 0]
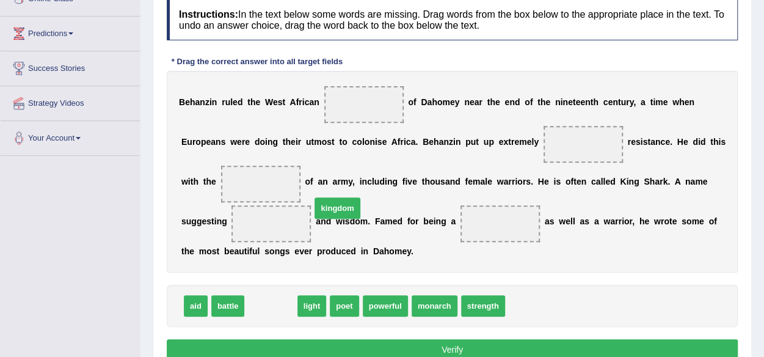
drag, startPoint x: 280, startPoint y: 301, endPoint x: 371, endPoint y: 131, distance: 193.1
click at [360, 197] on span "kingdom" at bounding box center [336, 207] width 45 height 21
drag, startPoint x: 272, startPoint y: 294, endPoint x: 357, endPoint y: 109, distance: 204.3
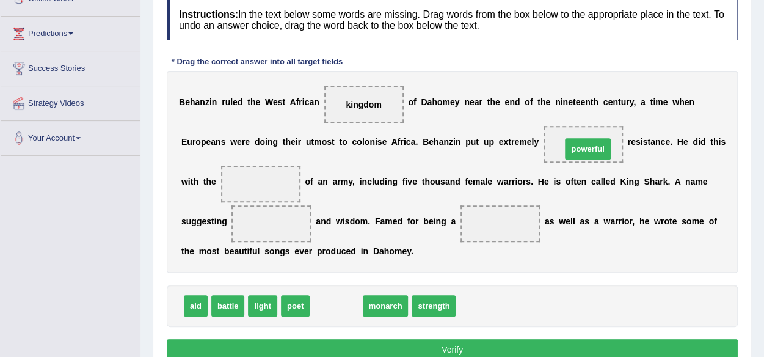
drag, startPoint x: 339, startPoint y: 297, endPoint x: 590, endPoint y: 140, distance: 296.5
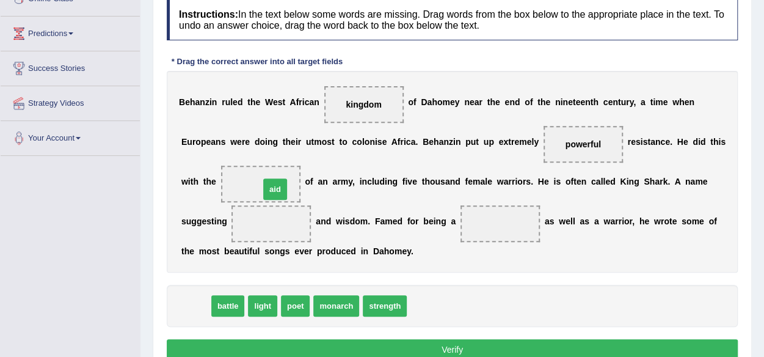
drag, startPoint x: 204, startPoint y: 299, endPoint x: 283, endPoint y: 183, distance: 141.1
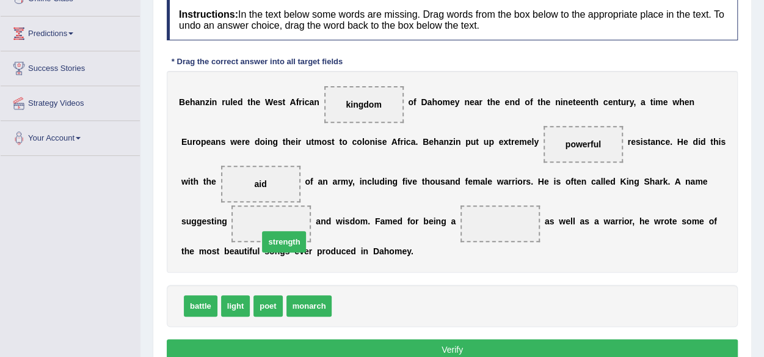
drag, startPoint x: 352, startPoint y: 296, endPoint x: 274, endPoint y: 220, distance: 109.2
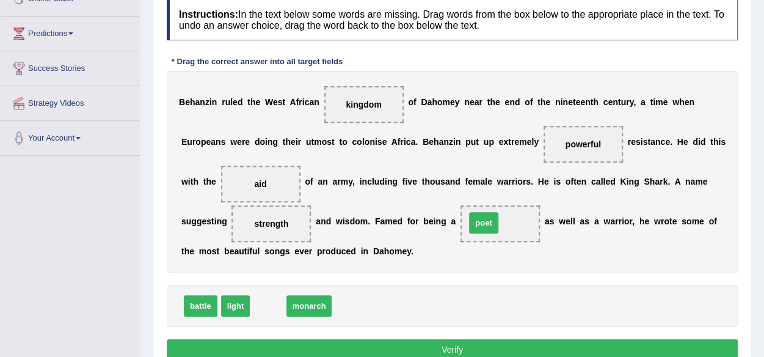
drag, startPoint x: 263, startPoint y: 305, endPoint x: 479, endPoint y: 222, distance: 231.0
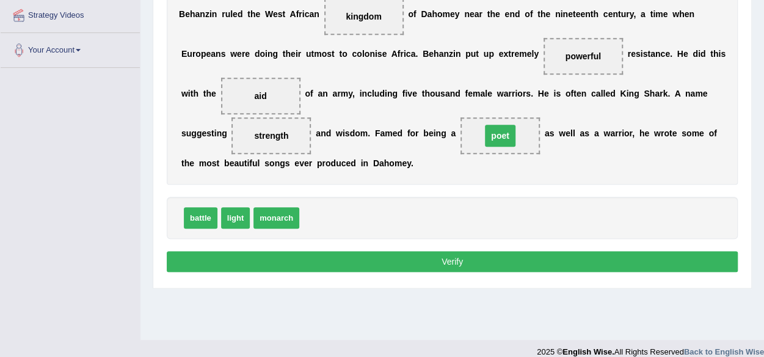
scroll to position [285, 0]
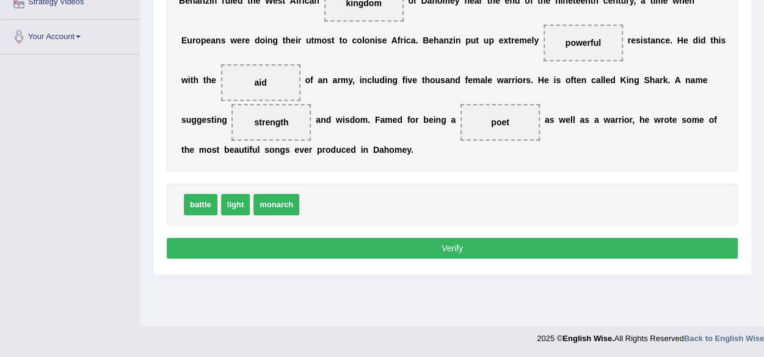
click at [467, 241] on button "Verify" at bounding box center [452, 247] width 571 height 21
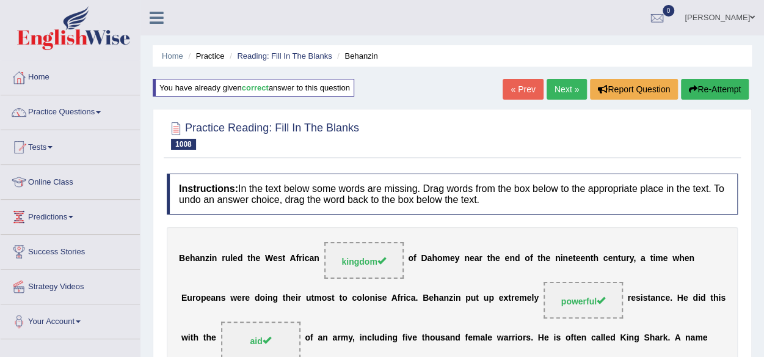
scroll to position [0, 0]
click at [520, 91] on link "« Prev" at bounding box center [522, 89] width 40 height 21
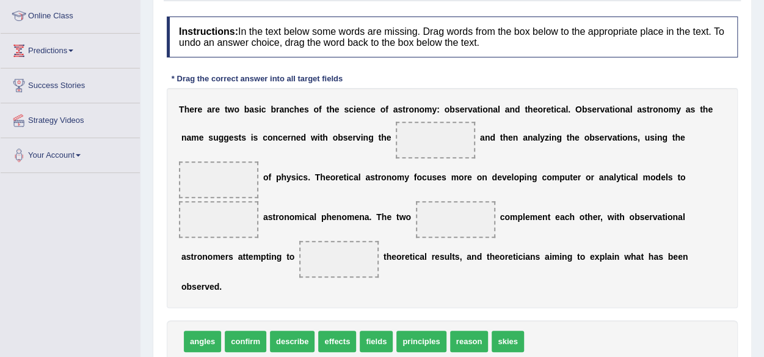
scroll to position [183, 0]
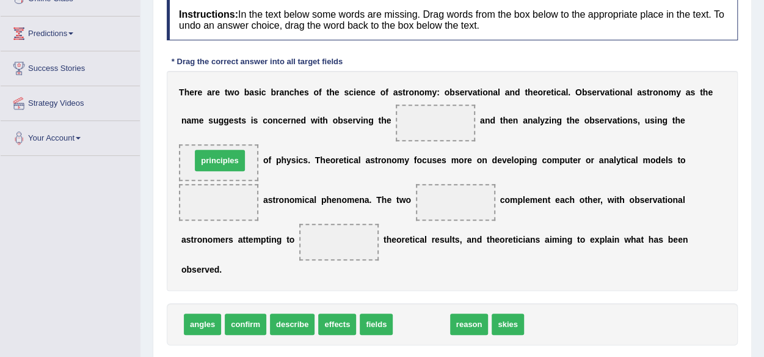
drag, startPoint x: 413, startPoint y: 313, endPoint x: 211, endPoint y: 150, distance: 259.5
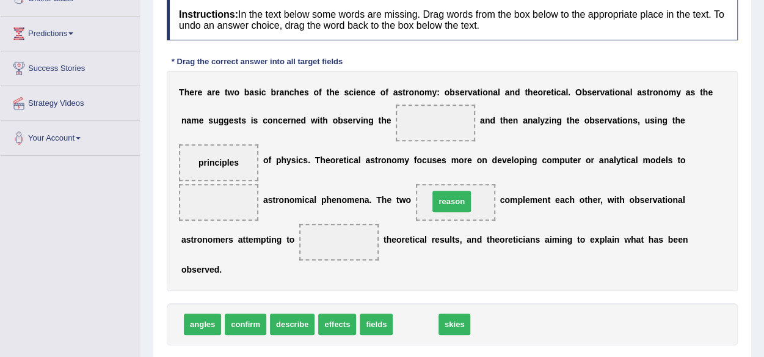
drag, startPoint x: 416, startPoint y: 319, endPoint x: 452, endPoint y: 197, distance: 127.3
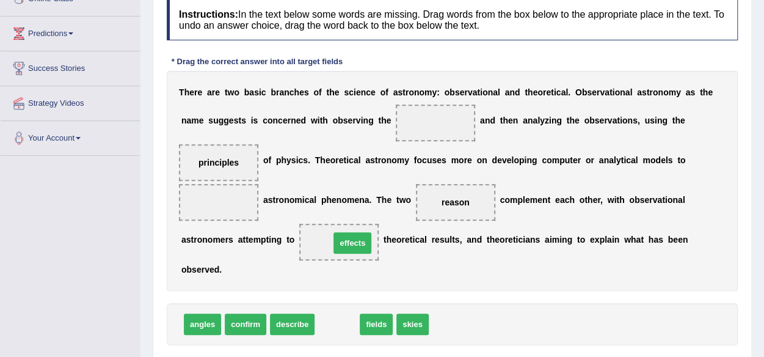
drag, startPoint x: 330, startPoint y: 317, endPoint x: 345, endPoint y: 234, distance: 83.8
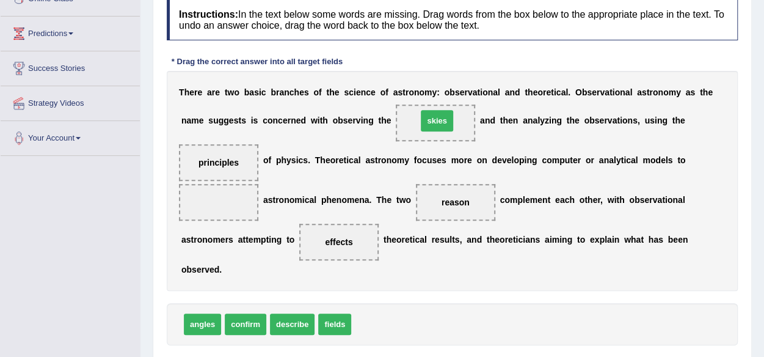
drag, startPoint x: 365, startPoint y: 308, endPoint x: 429, endPoint y: 118, distance: 200.2
drag, startPoint x: 254, startPoint y: 321, endPoint x: 266, endPoint y: 329, distance: 14.6
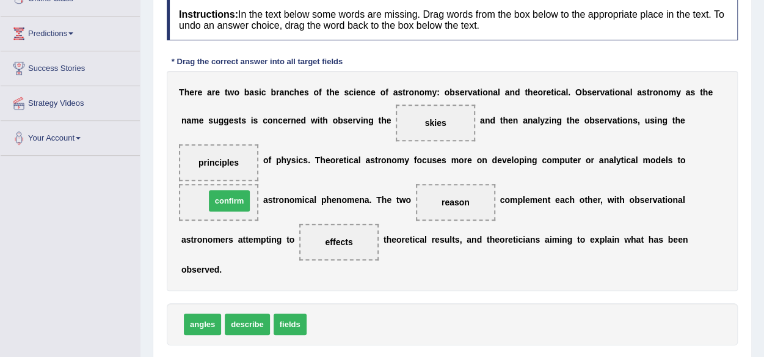
drag, startPoint x: 331, startPoint y: 324, endPoint x: 230, endPoint y: 201, distance: 159.6
drag, startPoint x: 329, startPoint y: 242, endPoint x: 330, endPoint y: 331, distance: 89.1
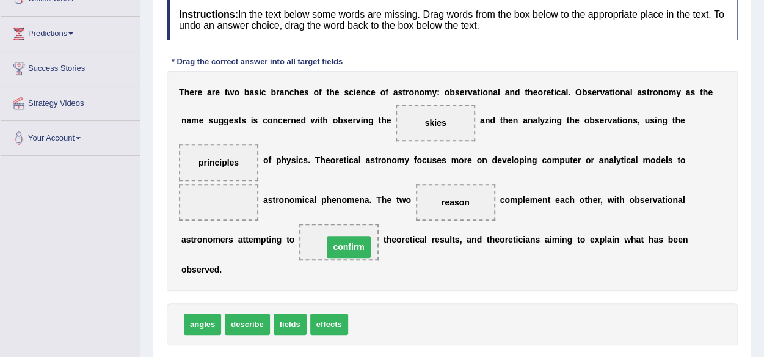
drag, startPoint x: 231, startPoint y: 196, endPoint x: 360, endPoint y: 236, distance: 134.8
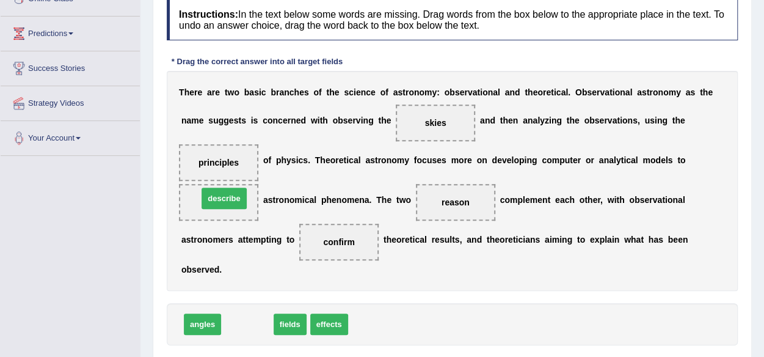
drag, startPoint x: 226, startPoint y: 321, endPoint x: 203, endPoint y: 196, distance: 127.3
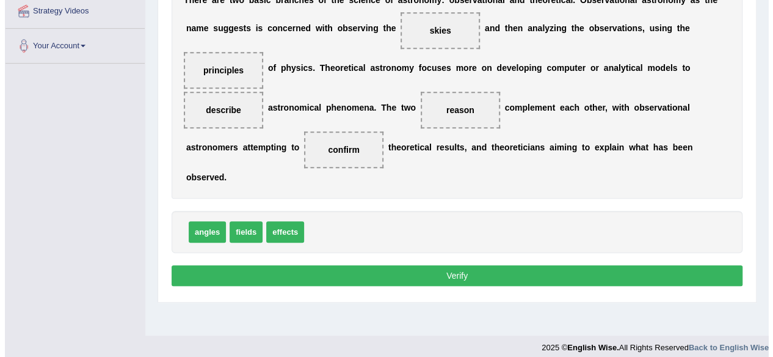
scroll to position [285, 0]
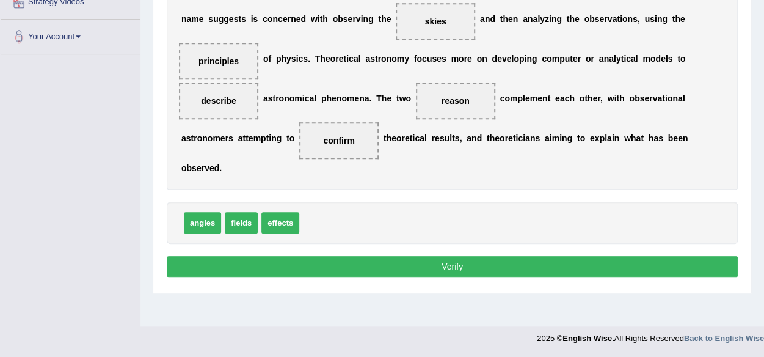
click at [280, 256] on button "Verify" at bounding box center [452, 266] width 571 height 21
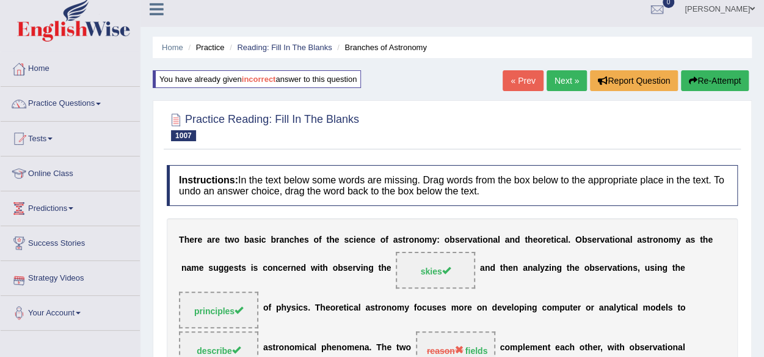
scroll to position [0, 0]
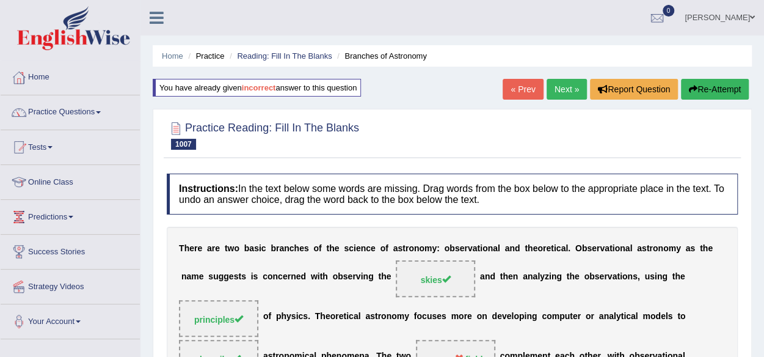
click at [719, 85] on button "Re-Attempt" at bounding box center [715, 89] width 68 height 21
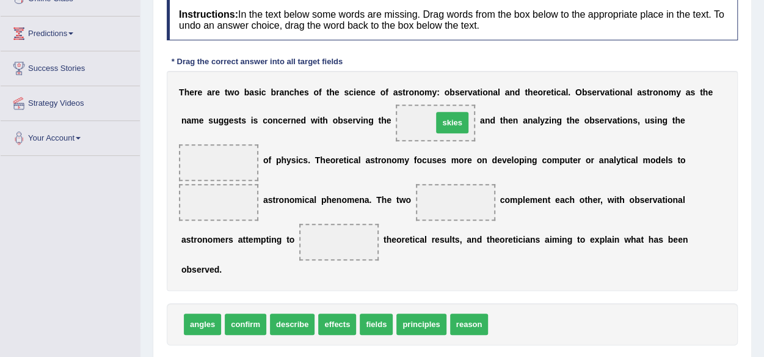
drag, startPoint x: 507, startPoint y: 324, endPoint x: 454, endPoint y: 121, distance: 209.5
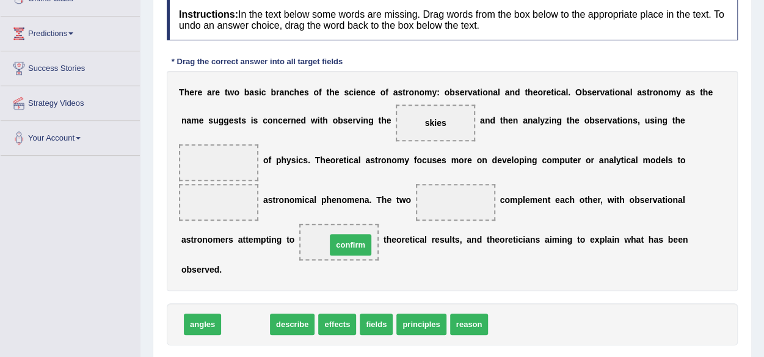
drag, startPoint x: 251, startPoint y: 319, endPoint x: 357, endPoint y: 238, distance: 133.2
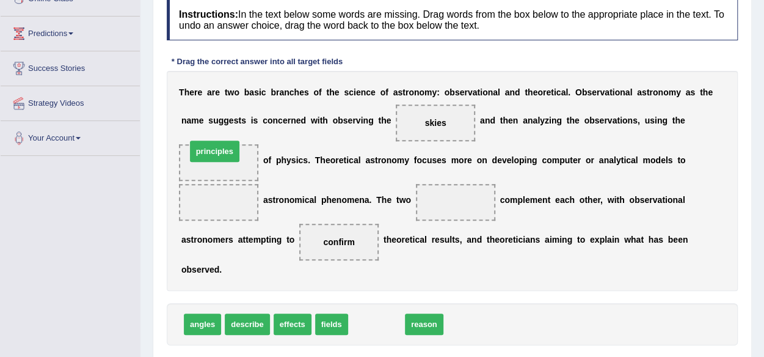
drag, startPoint x: 383, startPoint y: 323, endPoint x: 222, endPoint y: 150, distance: 236.3
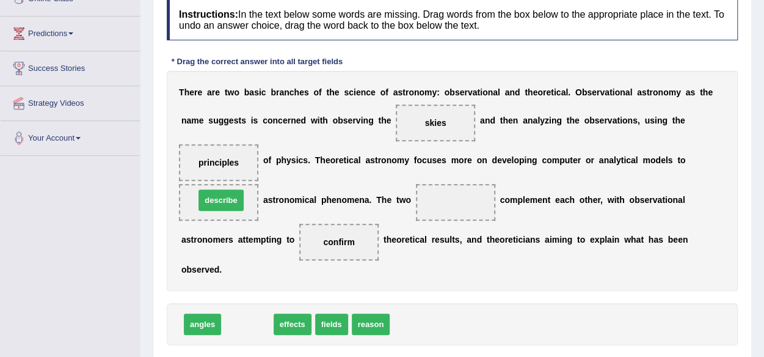
drag, startPoint x: 244, startPoint y: 323, endPoint x: 219, endPoint y: 197, distance: 129.0
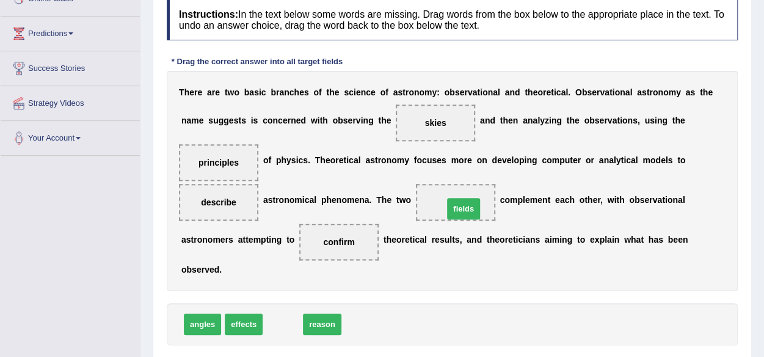
drag, startPoint x: 279, startPoint y: 325, endPoint x: 467, endPoint y: 201, distance: 224.9
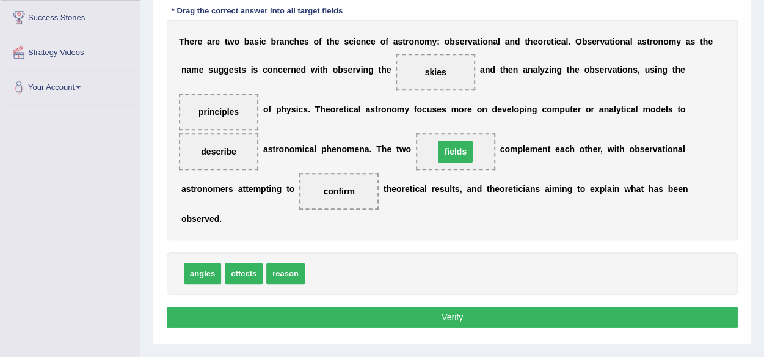
scroll to position [285, 0]
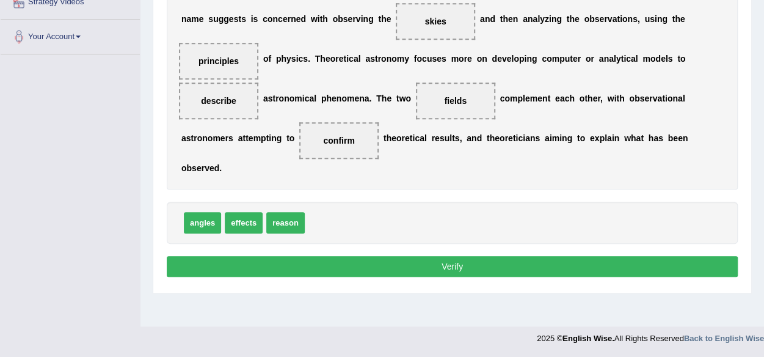
click at [440, 263] on button "Verify" at bounding box center [452, 266] width 571 height 21
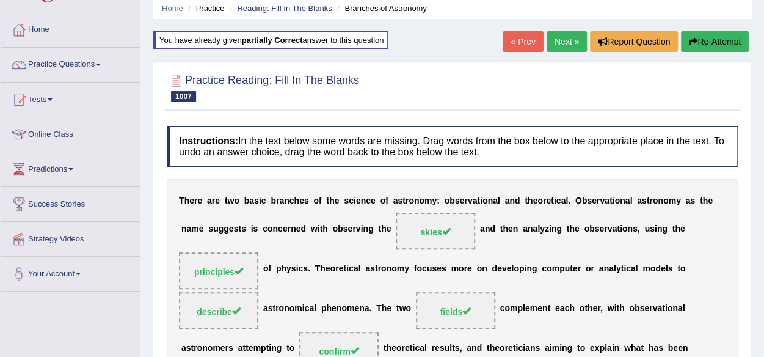
scroll to position [0, 0]
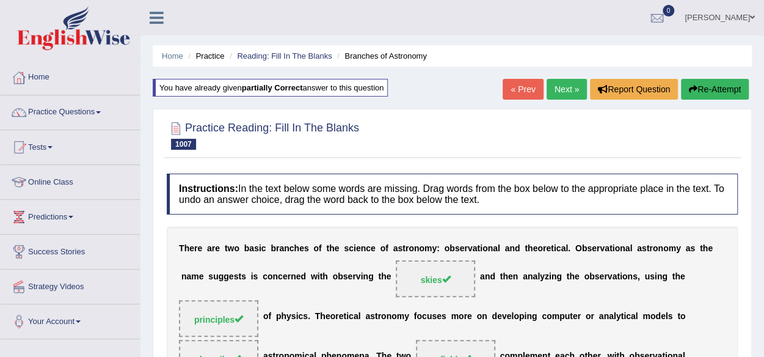
click at [510, 87] on link "« Prev" at bounding box center [522, 89] width 40 height 21
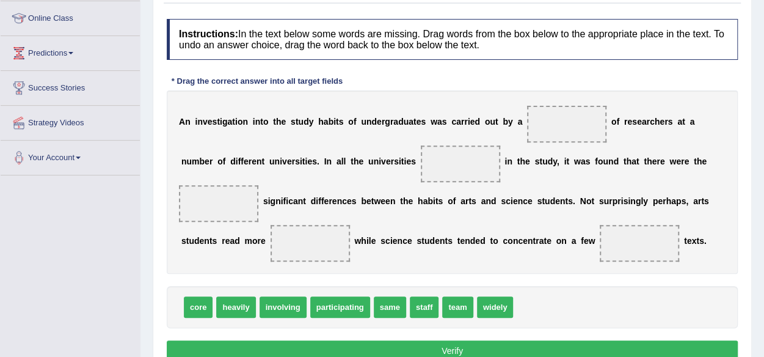
scroll to position [183, 0]
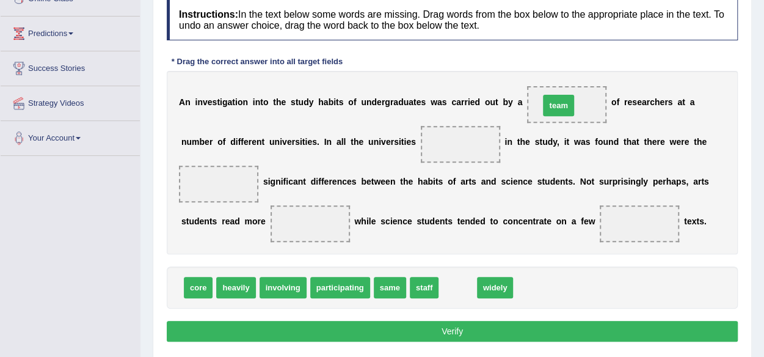
drag, startPoint x: 457, startPoint y: 286, endPoint x: 580, endPoint y: 103, distance: 220.3
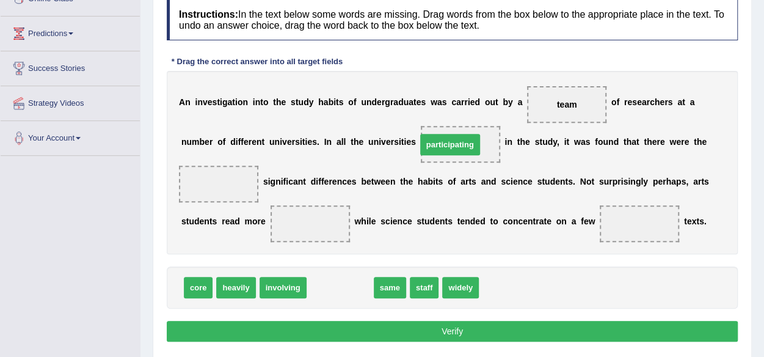
drag, startPoint x: 349, startPoint y: 285, endPoint x: 459, endPoint y: 142, distance: 180.2
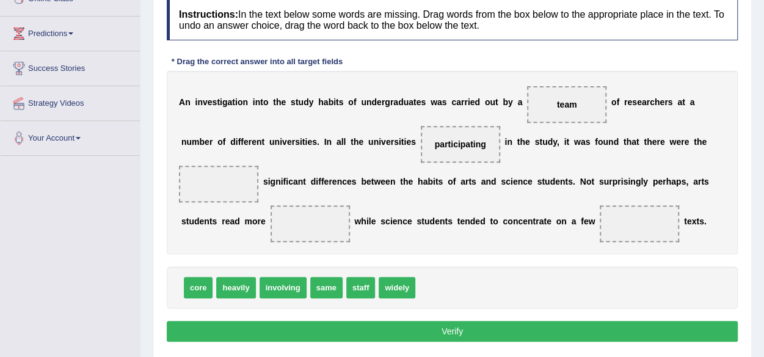
drag, startPoint x: 456, startPoint y: 131, endPoint x: 449, endPoint y: 148, distance: 18.4
click at [449, 148] on span "participating" at bounding box center [460, 144] width 79 height 37
drag, startPoint x: 452, startPoint y: 143, endPoint x: 224, endPoint y: 184, distance: 231.4
drag, startPoint x: 222, startPoint y: 177, endPoint x: 446, endPoint y: 136, distance: 227.2
drag, startPoint x: 303, startPoint y: 288, endPoint x: 241, endPoint y: 183, distance: 122.6
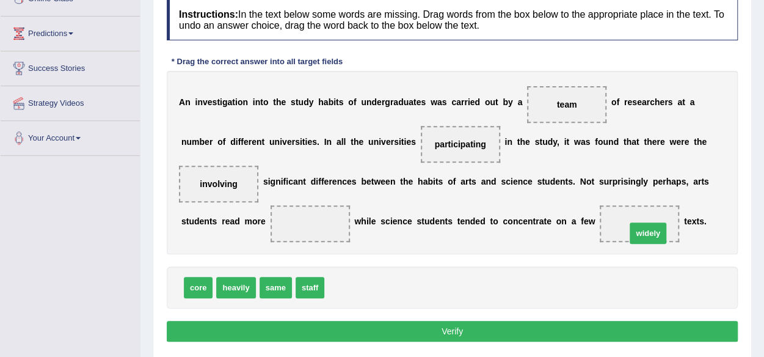
drag, startPoint x: 354, startPoint y: 285, endPoint x: 435, endPoint y: 248, distance: 88.8
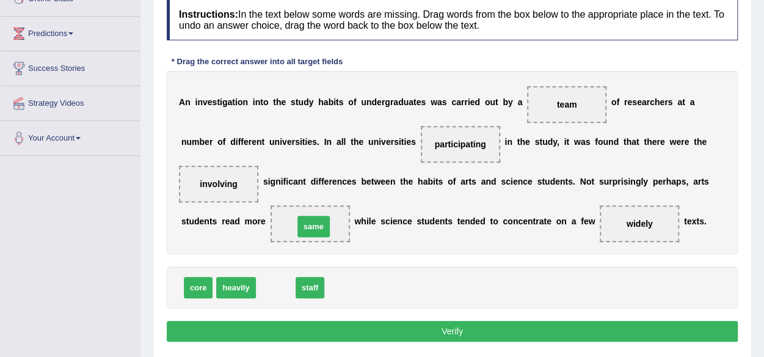
drag, startPoint x: 270, startPoint y: 283, endPoint x: 309, endPoint y: 224, distance: 70.9
click at [308, 317] on div "Instructions: In the text below some words are missing. Drag words from the box…" at bounding box center [452, 172] width 577 height 358
click at [308, 328] on button "Verify" at bounding box center [452, 331] width 571 height 21
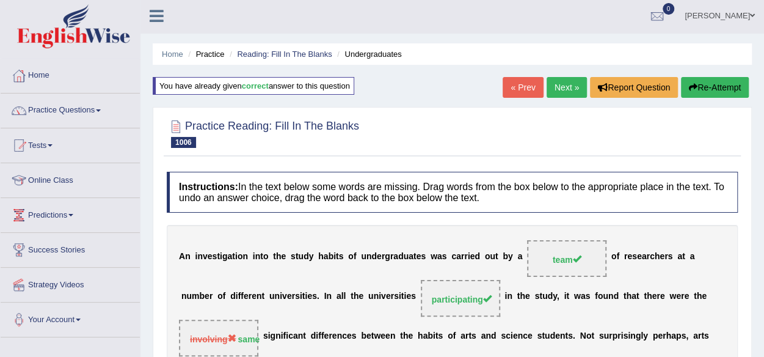
scroll to position [0, 0]
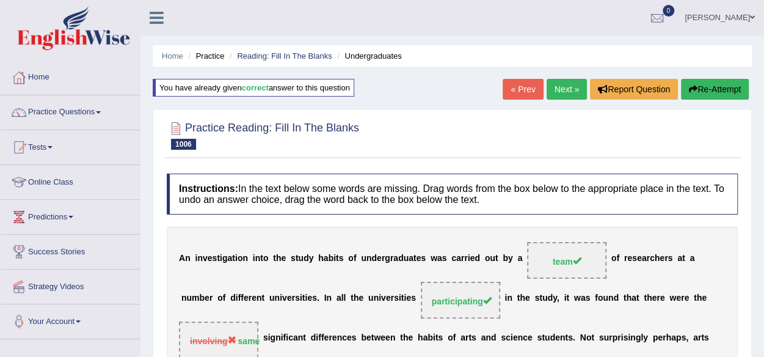
click at [714, 92] on button "Re-Attempt" at bounding box center [715, 89] width 68 height 21
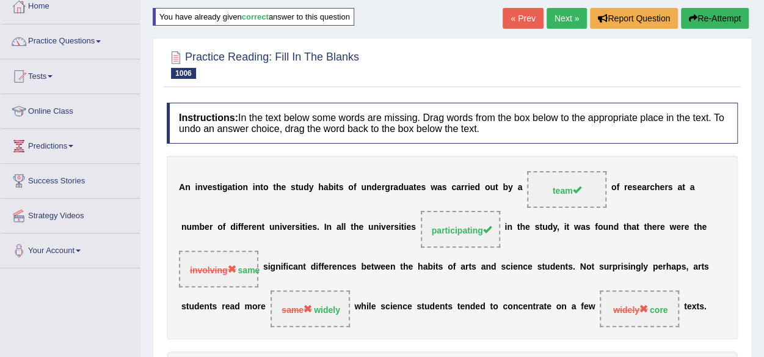
scroll to position [120, 0]
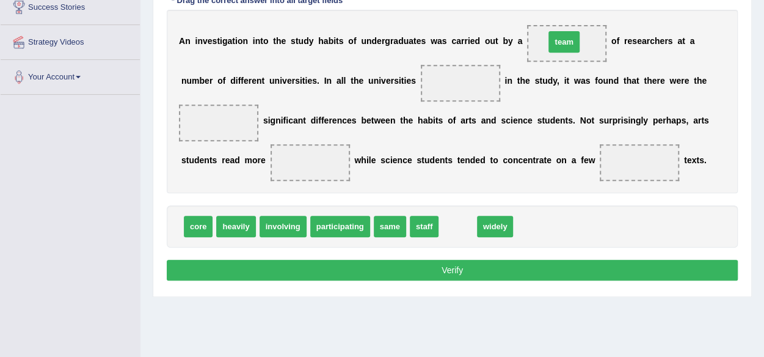
drag, startPoint x: 452, startPoint y: 228, endPoint x: 559, endPoint y: 43, distance: 213.1
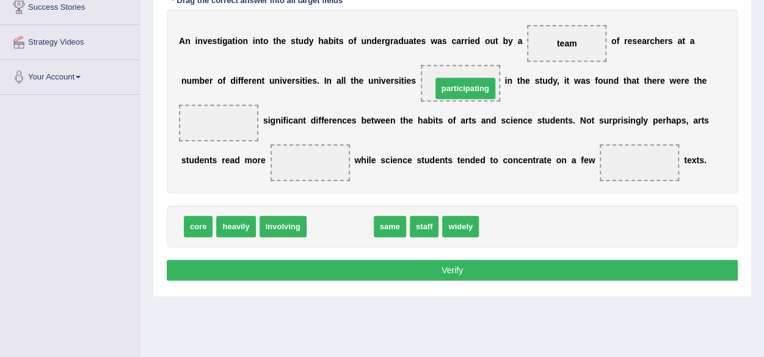
drag, startPoint x: 353, startPoint y: 230, endPoint x: 478, endPoint y: 90, distance: 187.6
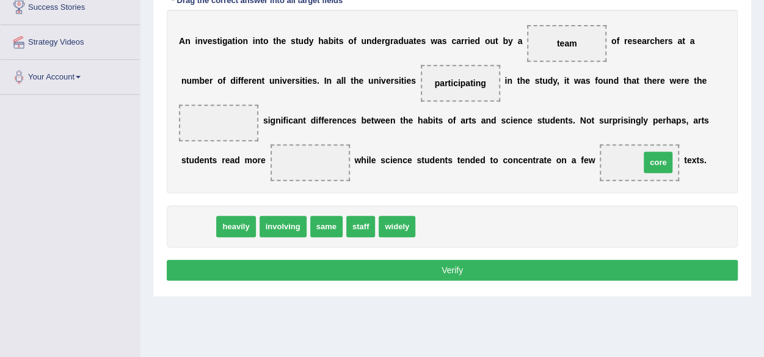
drag, startPoint x: 194, startPoint y: 223, endPoint x: 653, endPoint y: 159, distance: 464.2
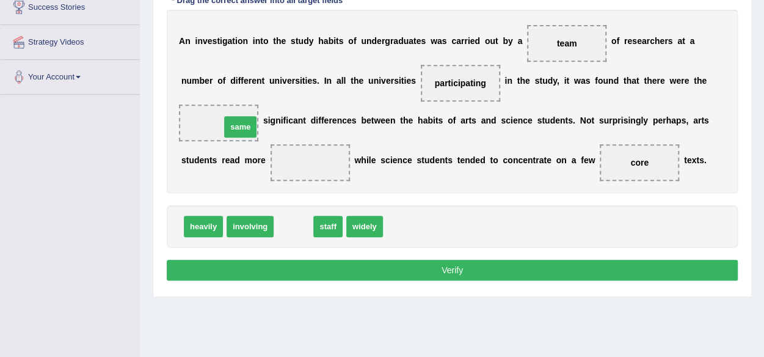
drag, startPoint x: 294, startPoint y: 220, endPoint x: 242, endPoint y: 116, distance: 116.9
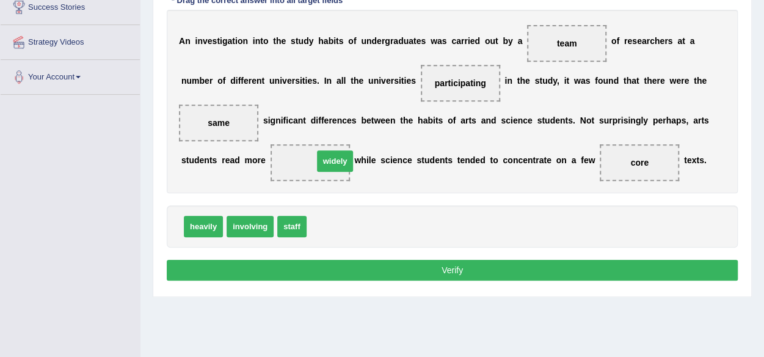
drag, startPoint x: 325, startPoint y: 225, endPoint x: 332, endPoint y: 148, distance: 77.9
click at [363, 269] on button "Verify" at bounding box center [452, 269] width 571 height 21
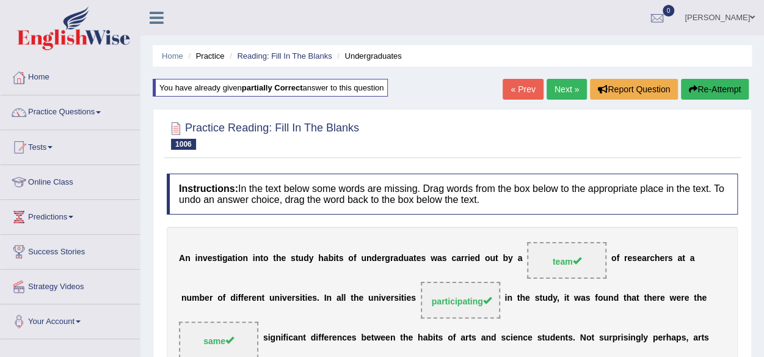
click at [509, 81] on link "« Prev" at bounding box center [522, 89] width 40 height 21
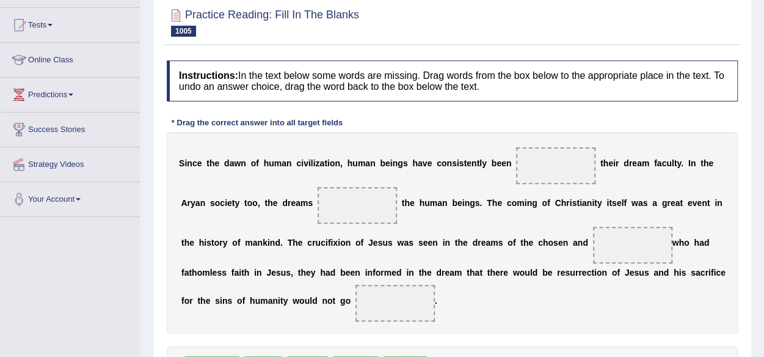
scroll to position [183, 0]
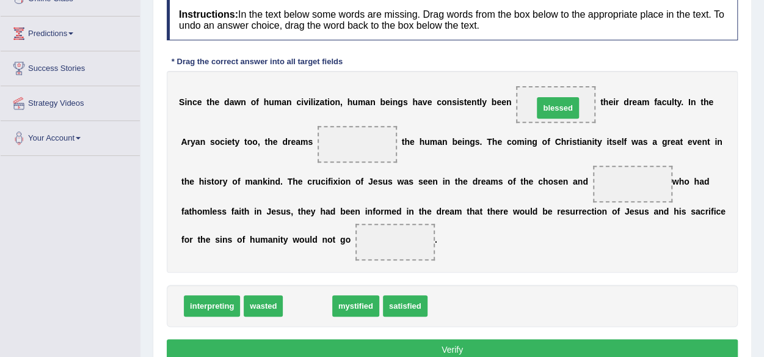
drag, startPoint x: 306, startPoint y: 305, endPoint x: 556, endPoint y: 103, distance: 321.3
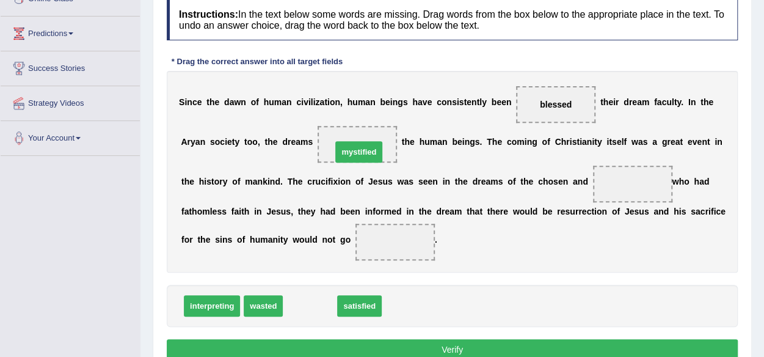
drag, startPoint x: 309, startPoint y: 312, endPoint x: 358, endPoint y: 158, distance: 161.6
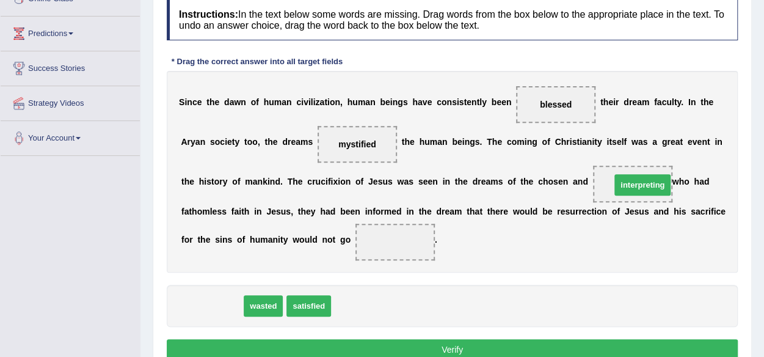
drag, startPoint x: 204, startPoint y: 301, endPoint x: 634, endPoint y: 179, distance: 447.2
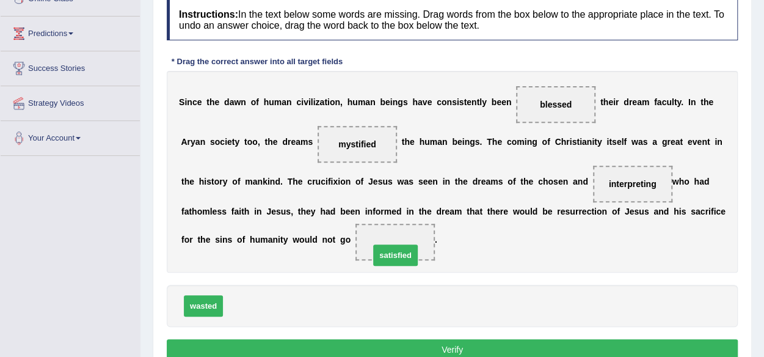
drag, startPoint x: 252, startPoint y: 300, endPoint x: 402, endPoint y: 239, distance: 162.1
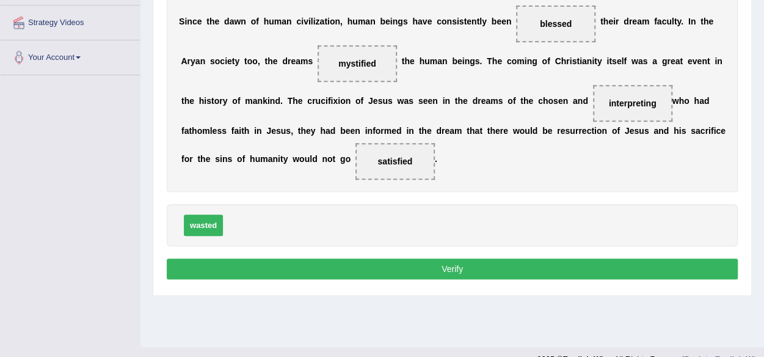
scroll to position [285, 0]
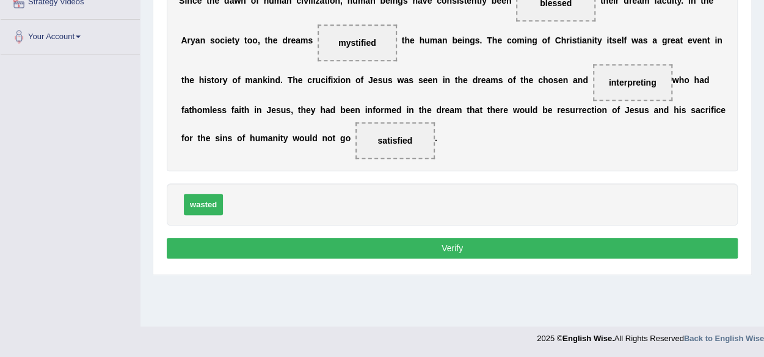
click at [396, 238] on button "Verify" at bounding box center [452, 247] width 571 height 21
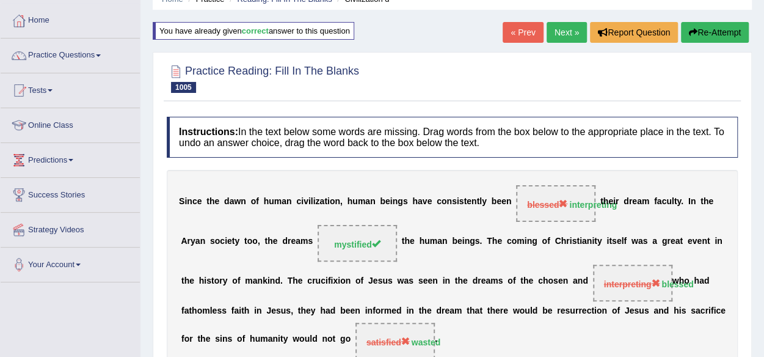
scroll to position [0, 0]
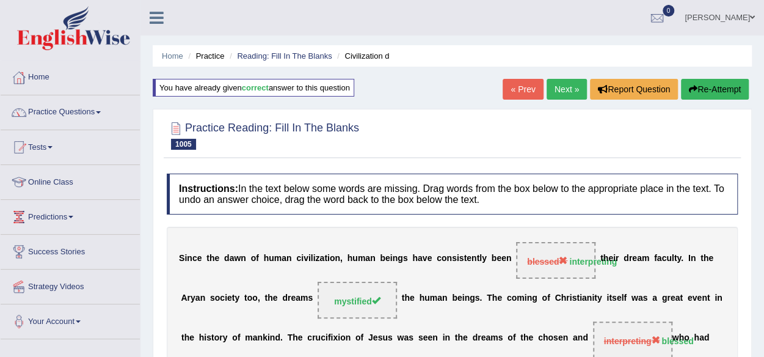
click at [692, 86] on icon "button" at bounding box center [693, 89] width 9 height 9
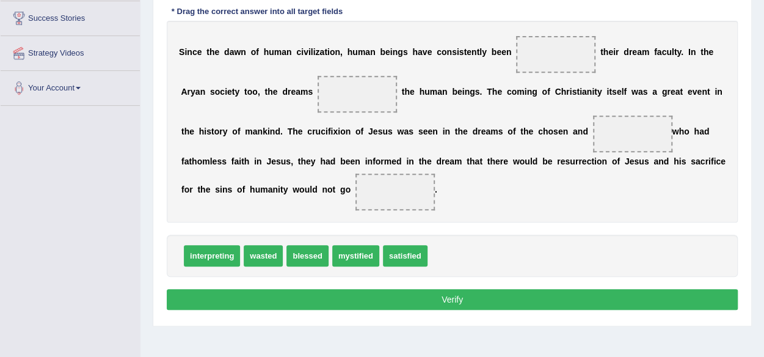
scroll to position [244, 0]
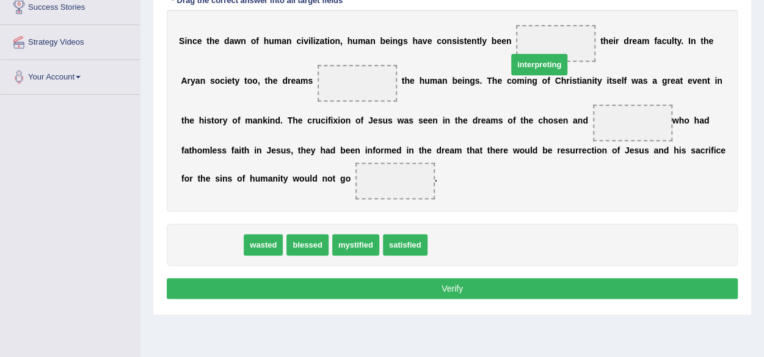
drag, startPoint x: 216, startPoint y: 244, endPoint x: 548, endPoint y: 57, distance: 381.4
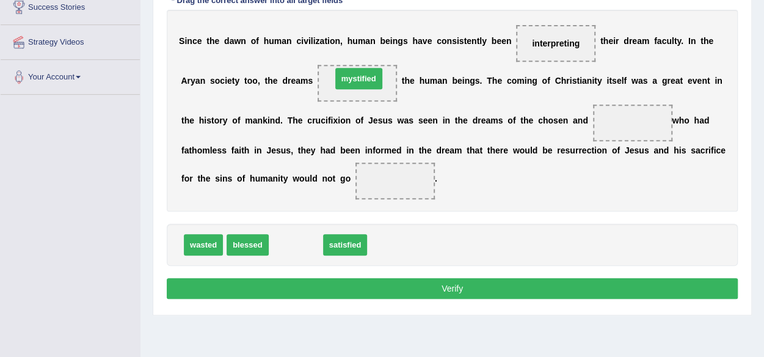
drag, startPoint x: 296, startPoint y: 246, endPoint x: 359, endPoint y: 78, distance: 179.3
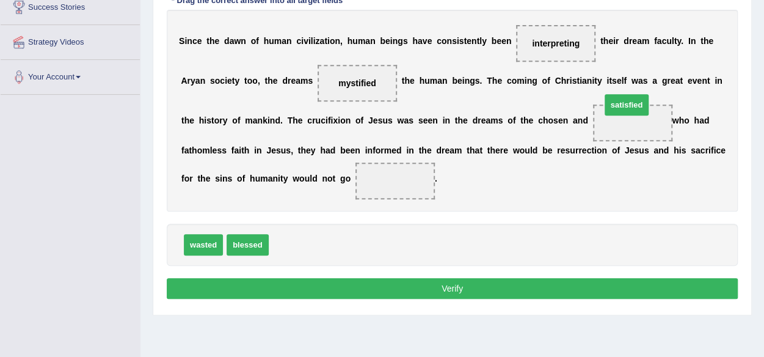
drag, startPoint x: 283, startPoint y: 241, endPoint x: 617, endPoint y: 113, distance: 357.7
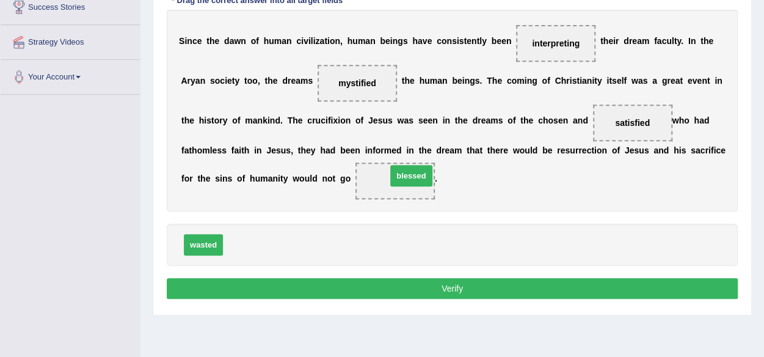
drag, startPoint x: 258, startPoint y: 236, endPoint x: 418, endPoint y: 172, distance: 172.3
click at [352, 281] on button "Verify" at bounding box center [452, 288] width 571 height 21
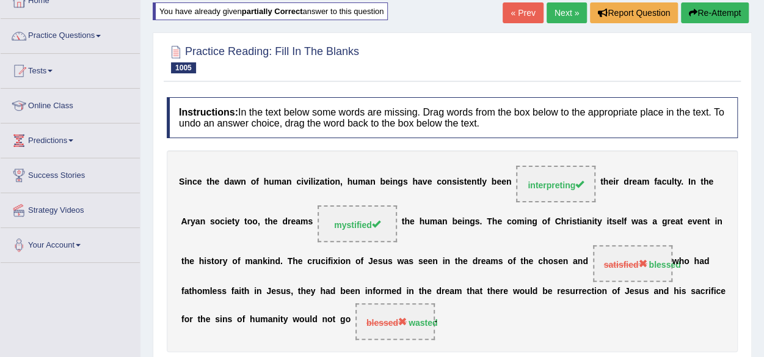
scroll to position [61, 0]
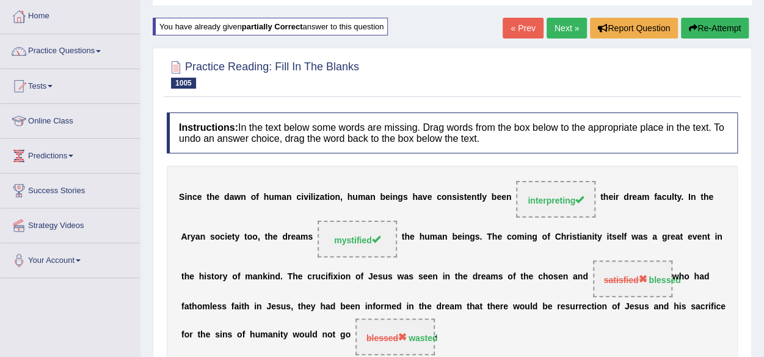
click at [718, 20] on button "Re-Attempt" at bounding box center [715, 28] width 68 height 21
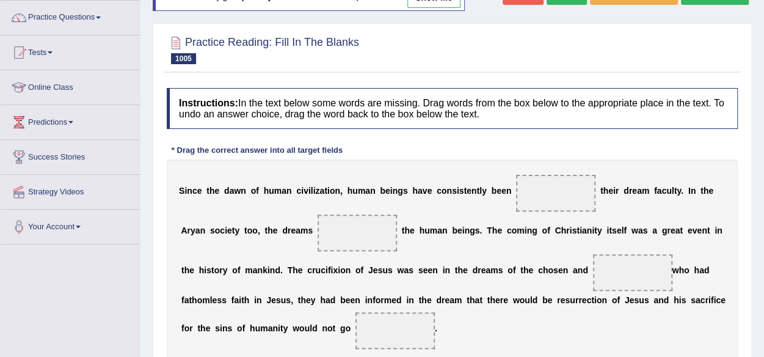
scroll to position [244, 0]
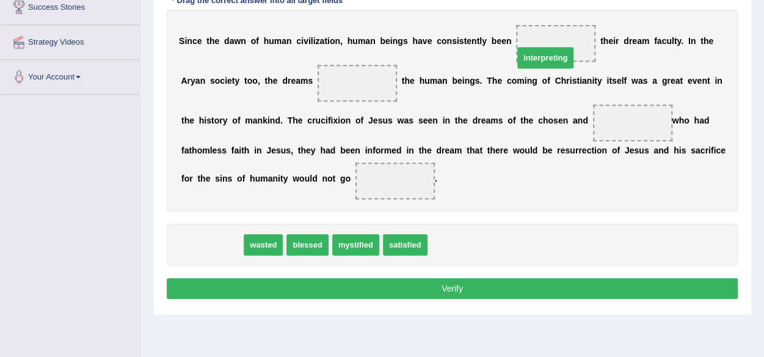
drag, startPoint x: 214, startPoint y: 244, endPoint x: 548, endPoint y: 57, distance: 382.4
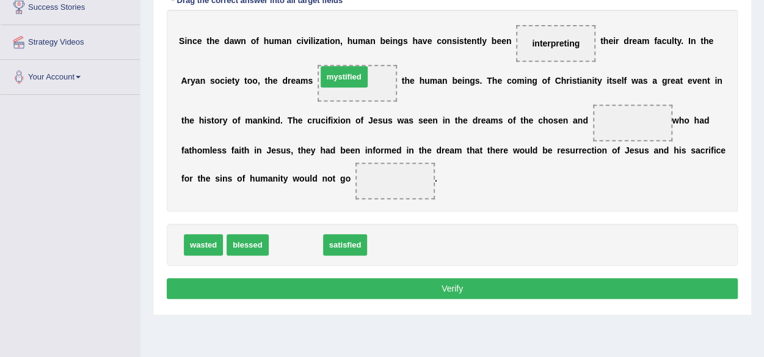
drag, startPoint x: 299, startPoint y: 239, endPoint x: 348, endPoint y: 71, distance: 174.9
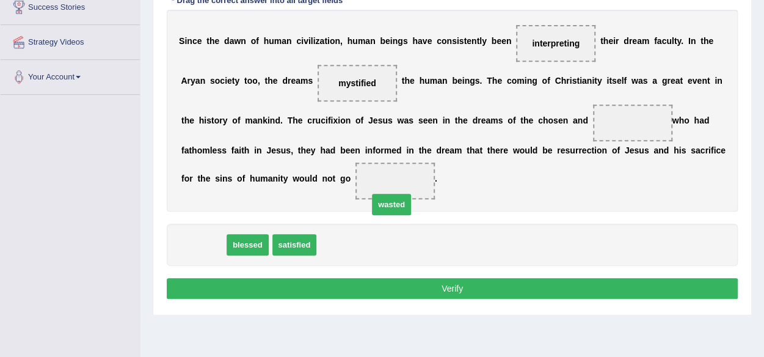
drag, startPoint x: 194, startPoint y: 239, endPoint x: 390, endPoint y: 179, distance: 204.7
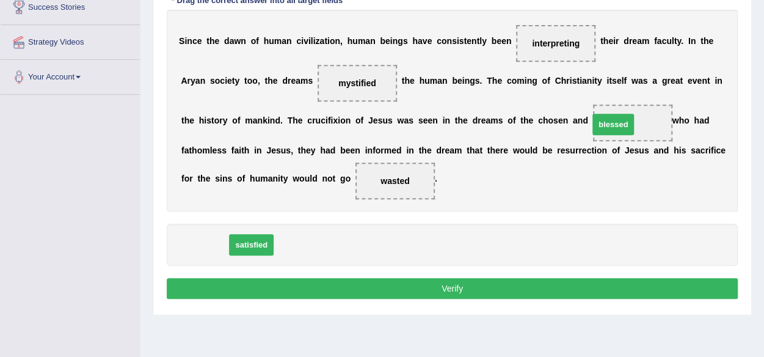
drag, startPoint x: 187, startPoint y: 241, endPoint x: 595, endPoint y: 120, distance: 425.4
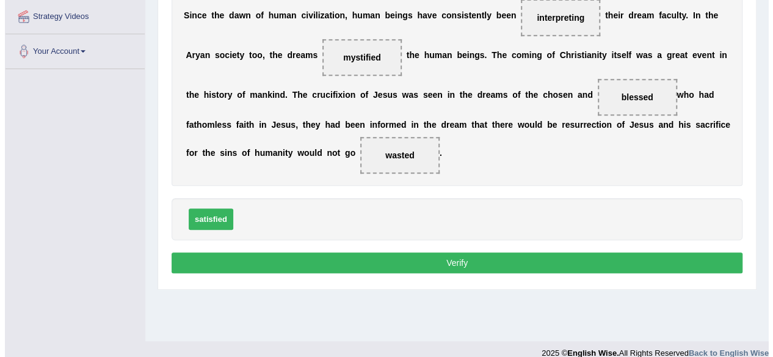
scroll to position [285, 0]
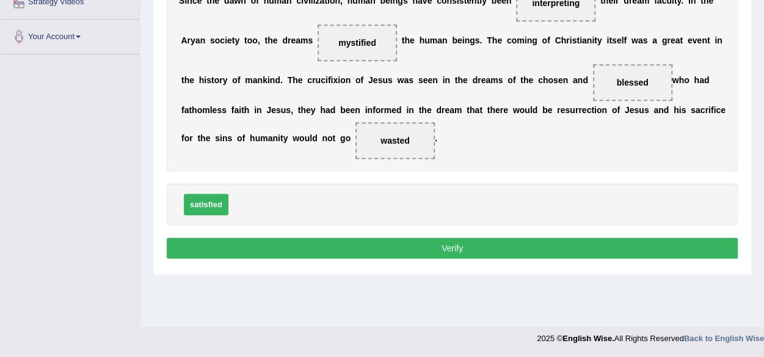
click at [447, 237] on button "Verify" at bounding box center [452, 247] width 571 height 21
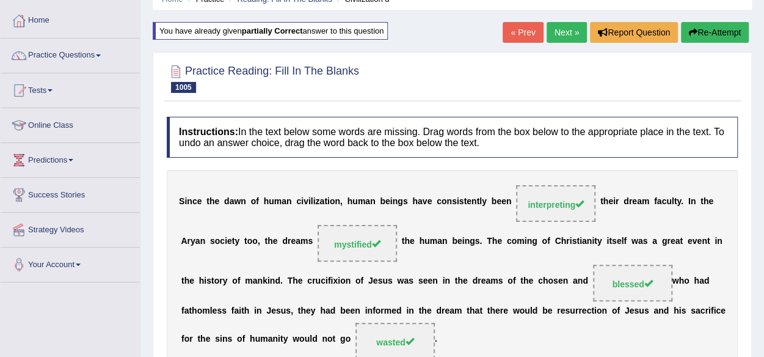
scroll to position [0, 0]
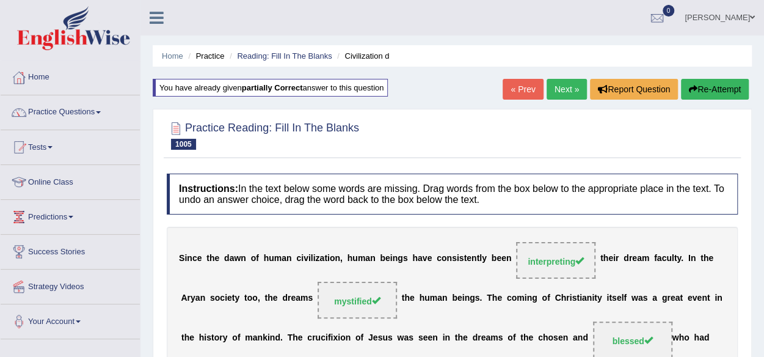
click at [568, 84] on link "Next »" at bounding box center [566, 89] width 40 height 21
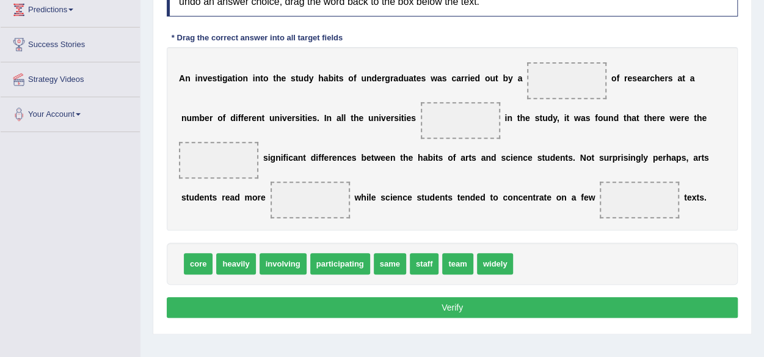
scroll to position [244, 0]
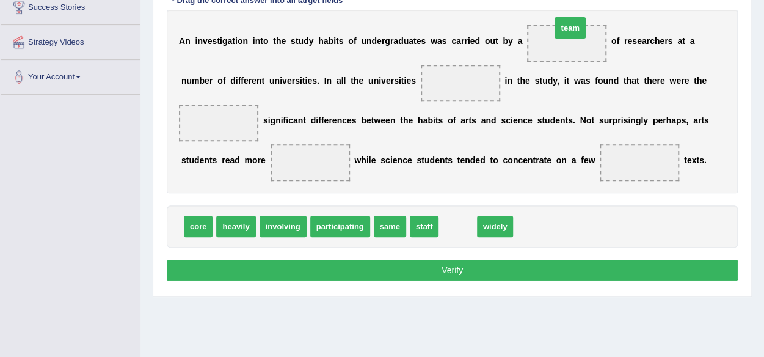
drag, startPoint x: 459, startPoint y: 221, endPoint x: 571, endPoint y: 23, distance: 228.0
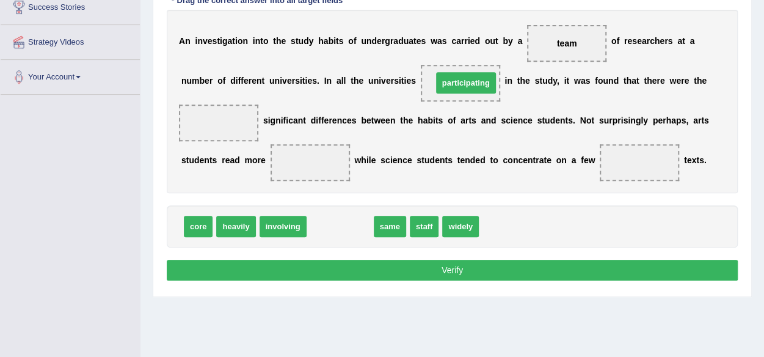
drag, startPoint x: 345, startPoint y: 222, endPoint x: 466, endPoint y: 82, distance: 184.8
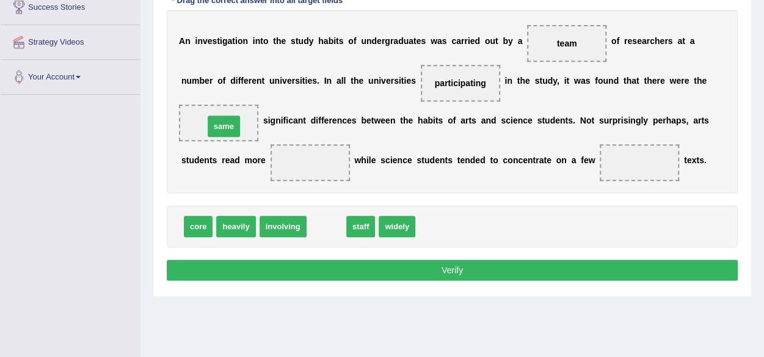
drag, startPoint x: 330, startPoint y: 223, endPoint x: 227, endPoint y: 123, distance: 144.2
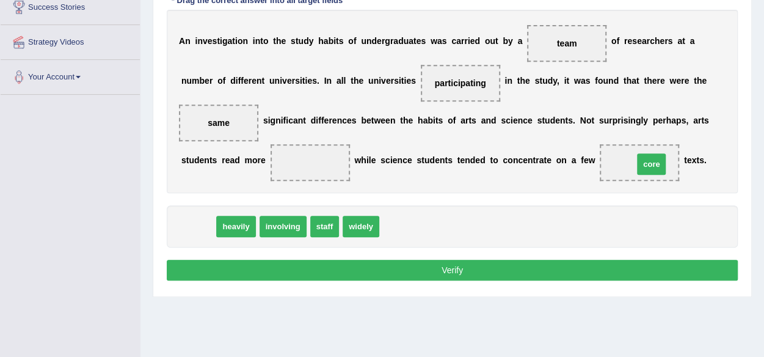
drag, startPoint x: 204, startPoint y: 223, endPoint x: 657, endPoint y: 161, distance: 457.3
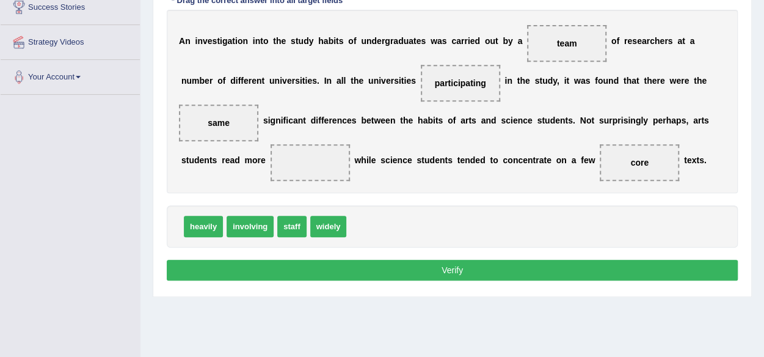
drag, startPoint x: 329, startPoint y: 194, endPoint x: 332, endPoint y: 213, distance: 19.8
click at [331, 211] on div "Instructions: In the text below some words are missing. Drag words from the box…" at bounding box center [452, 111] width 577 height 358
drag, startPoint x: 339, startPoint y: 227, endPoint x: 317, endPoint y: 159, distance: 70.7
click at [334, 259] on button "Verify" at bounding box center [452, 269] width 571 height 21
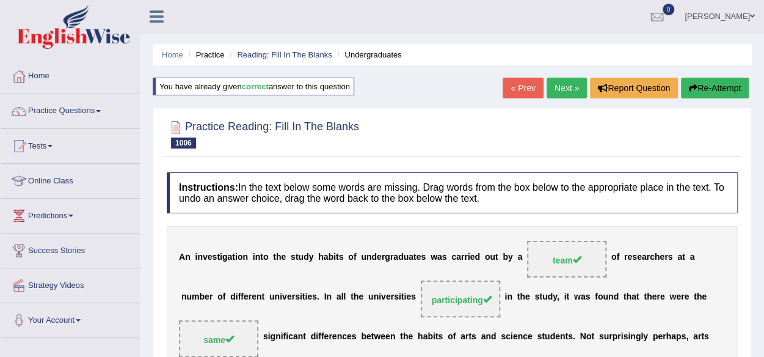
scroll to position [0, 0]
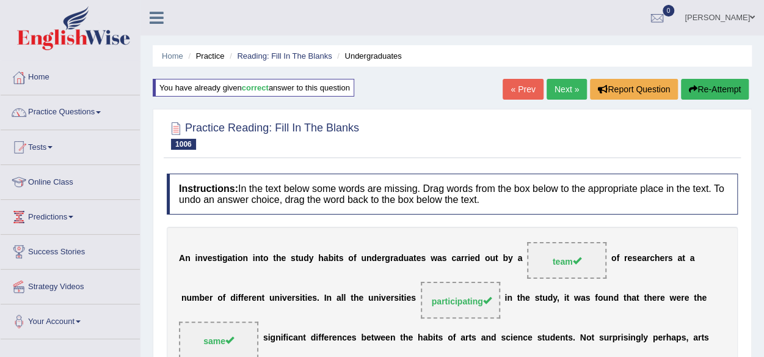
click at [508, 89] on link "« Prev" at bounding box center [522, 89] width 40 height 21
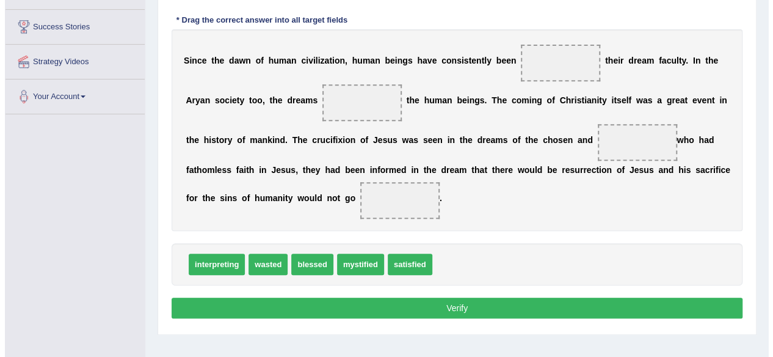
scroll to position [244, 0]
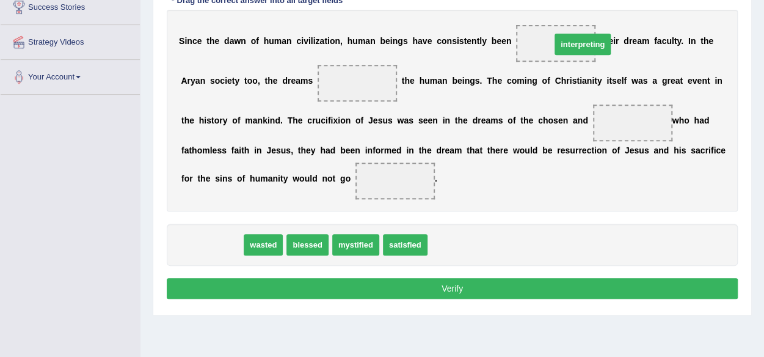
drag, startPoint x: 230, startPoint y: 240, endPoint x: 585, endPoint y: 43, distance: 406.4
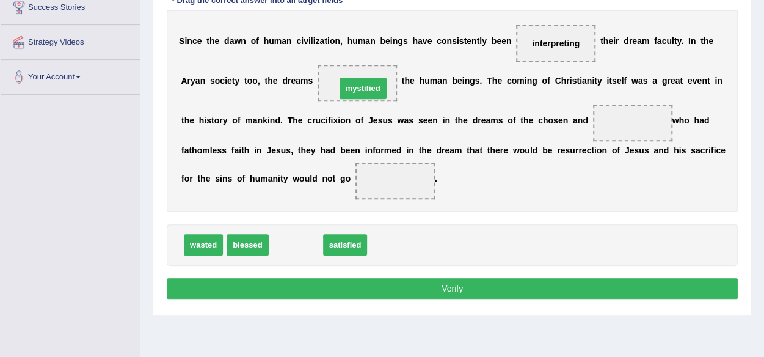
drag, startPoint x: 288, startPoint y: 243, endPoint x: 355, endPoint y: 85, distance: 172.0
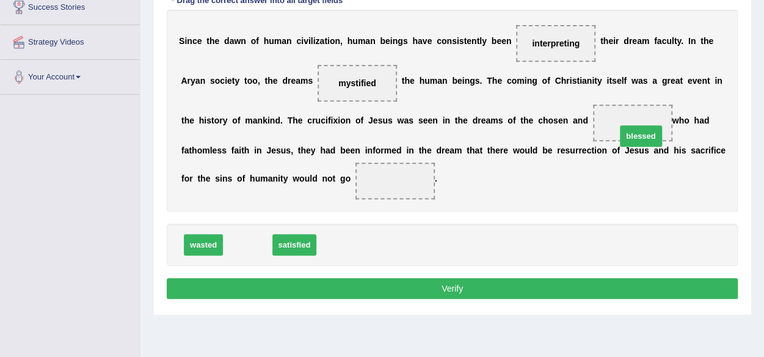
drag, startPoint x: 248, startPoint y: 242, endPoint x: 639, endPoint y: 129, distance: 406.7
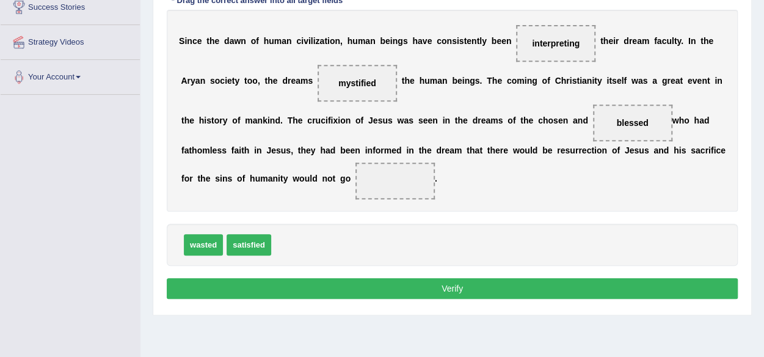
drag, startPoint x: 200, startPoint y: 228, endPoint x: 210, endPoint y: 235, distance: 12.2
click at [213, 234] on div "wasted satisfied" at bounding box center [452, 244] width 571 height 42
drag, startPoint x: 203, startPoint y: 239, endPoint x: 393, endPoint y: 194, distance: 195.6
click at [360, 281] on button "Verify" at bounding box center [452, 288] width 571 height 21
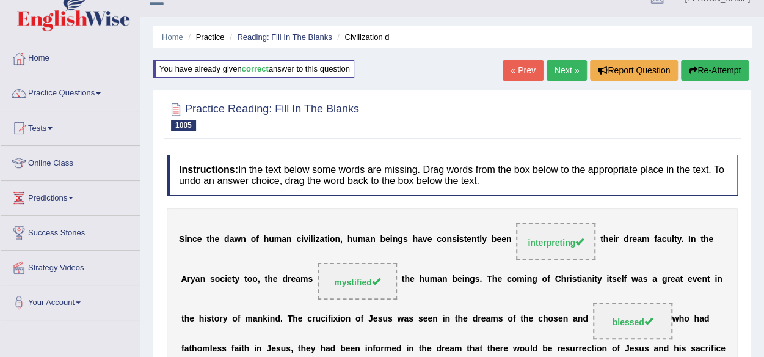
scroll to position [0, 0]
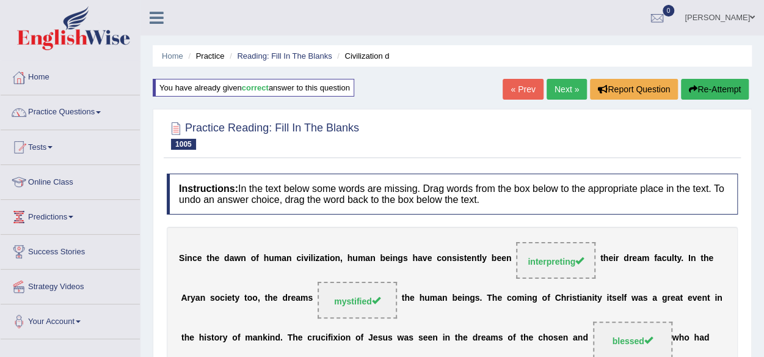
click at [520, 84] on link "« Prev" at bounding box center [522, 89] width 40 height 21
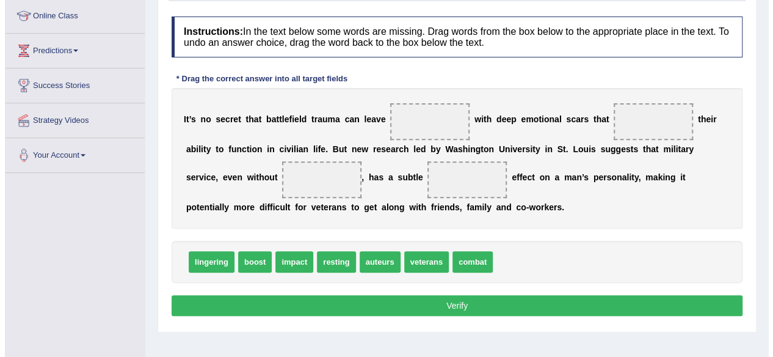
scroll to position [183, 0]
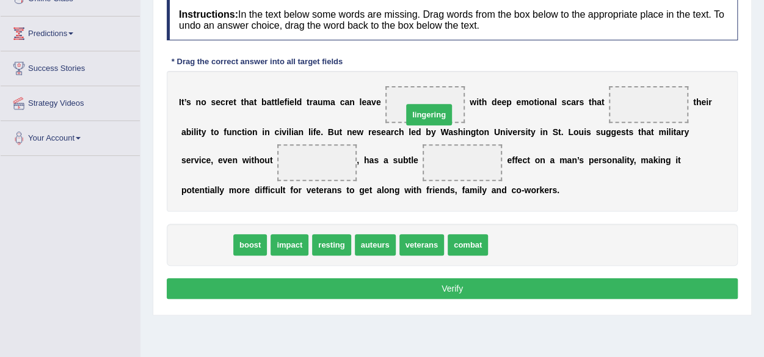
drag, startPoint x: 216, startPoint y: 244, endPoint x: 437, endPoint y: 113, distance: 256.5
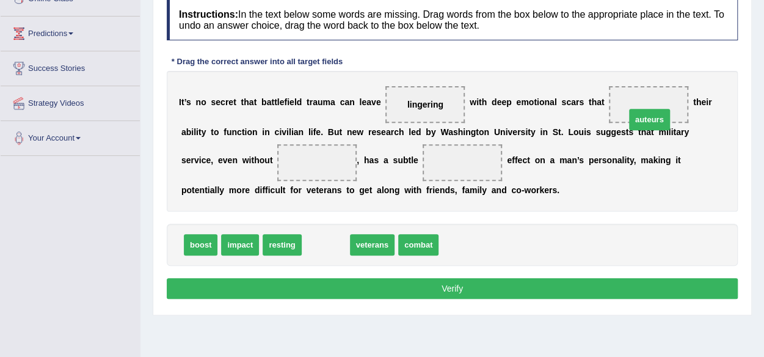
drag, startPoint x: 324, startPoint y: 244, endPoint x: 646, endPoint y: 113, distance: 347.8
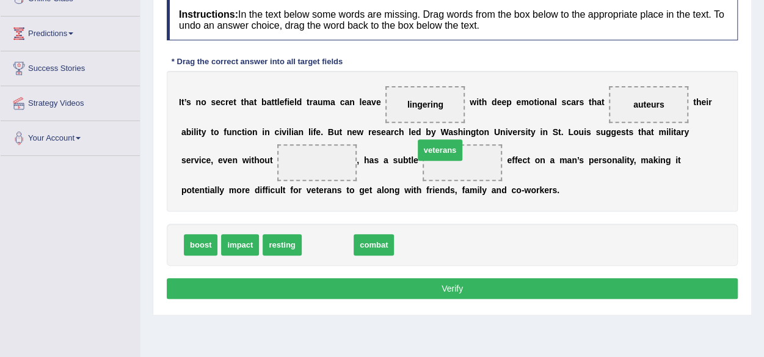
drag, startPoint x: 318, startPoint y: 246, endPoint x: 430, endPoint y: 151, distance: 146.9
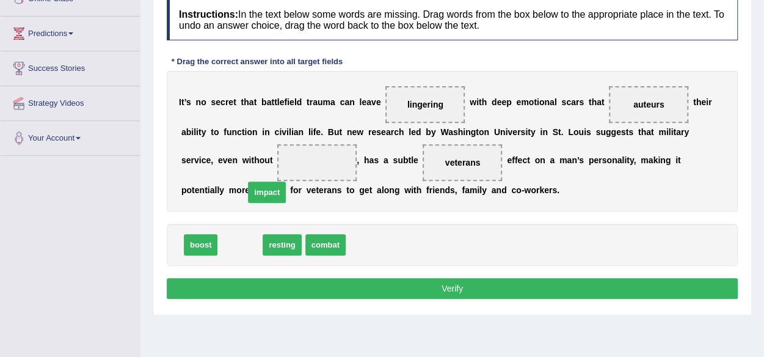
drag, startPoint x: 247, startPoint y: 246, endPoint x: 286, endPoint y: 163, distance: 91.5
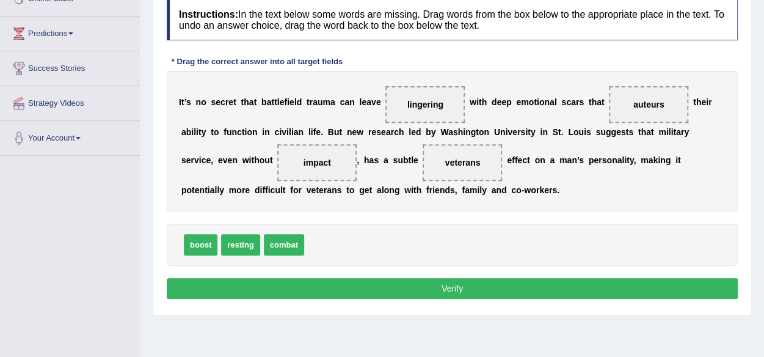
click at [305, 274] on div "Instructions: In the text below some words are missing. Drag words from the box…" at bounding box center [452, 150] width 577 height 315
click at [318, 280] on div "Instructions: In the text below some words are missing. Drag words from the box…" at bounding box center [452, 150] width 577 height 315
click at [319, 283] on button "Verify" at bounding box center [452, 288] width 571 height 21
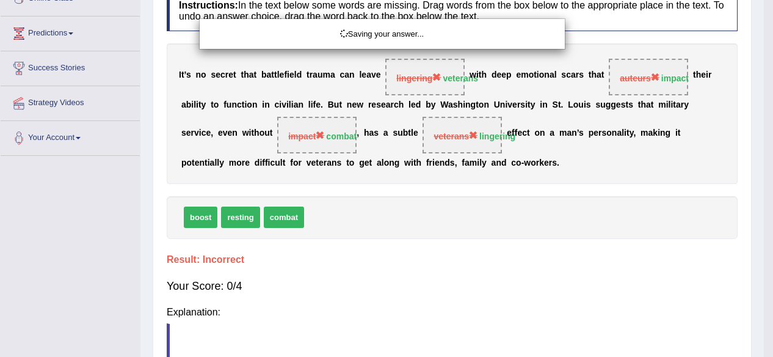
click at [324, 285] on div "Saving your answer..." at bounding box center [386, 178] width 773 height 357
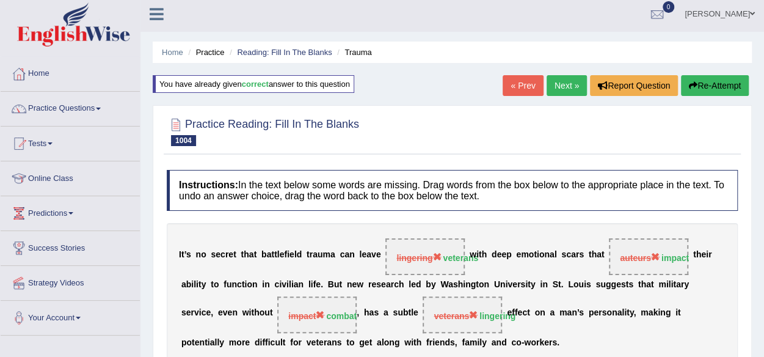
scroll to position [0, 0]
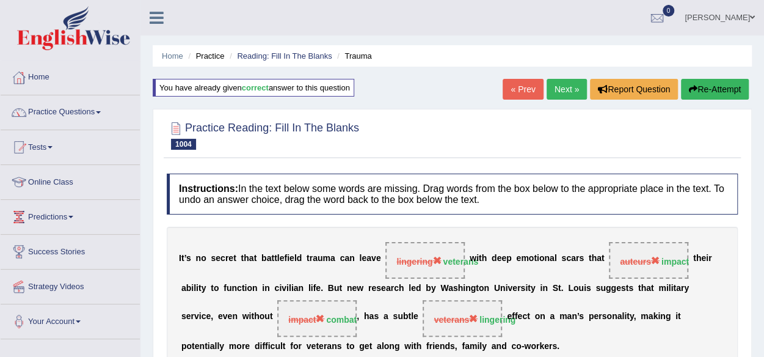
click at [716, 85] on button "Re-Attempt" at bounding box center [715, 89] width 68 height 21
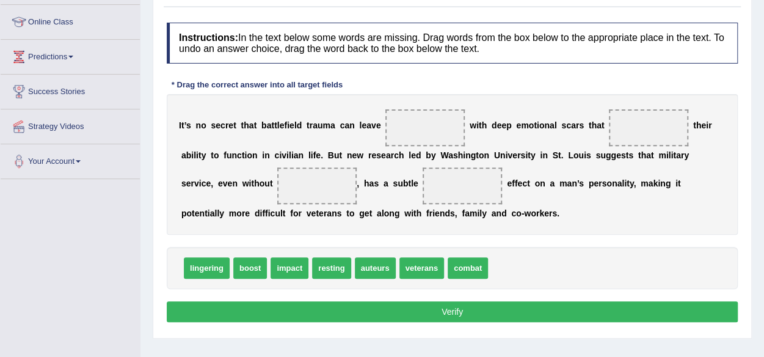
scroll to position [183, 0]
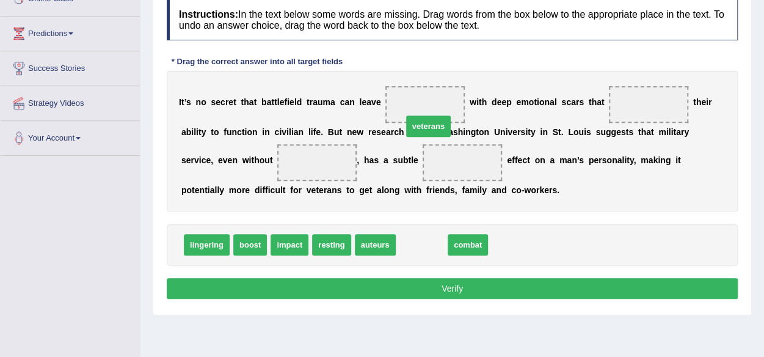
drag, startPoint x: 413, startPoint y: 241, endPoint x: 419, endPoint y: 115, distance: 125.9
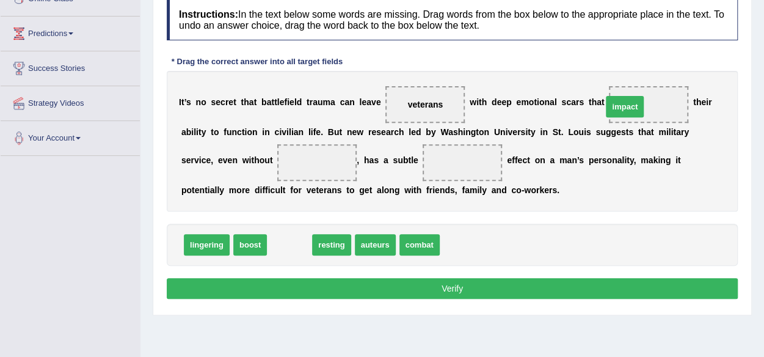
drag, startPoint x: 291, startPoint y: 246, endPoint x: 626, endPoint y: 108, distance: 362.5
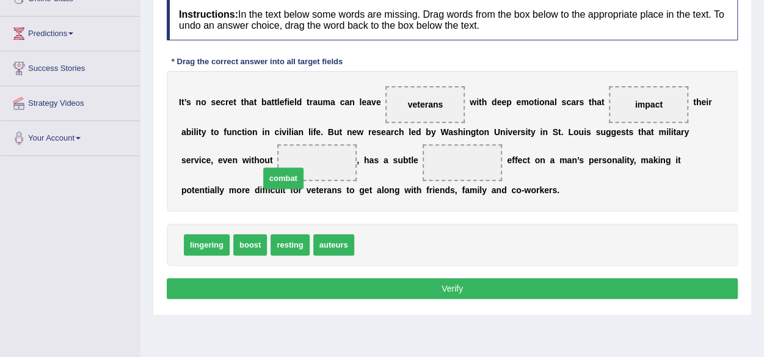
drag, startPoint x: 373, startPoint y: 239, endPoint x: 278, endPoint y: 173, distance: 115.7
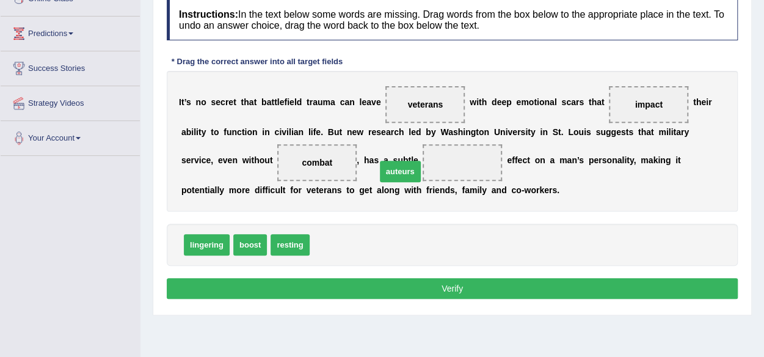
drag, startPoint x: 327, startPoint y: 240, endPoint x: 397, endPoint y: 161, distance: 105.5
drag, startPoint x: 337, startPoint y: 282, endPoint x: 343, endPoint y: 277, distance: 7.8
click at [339, 281] on button "Verify" at bounding box center [452, 288] width 571 height 21
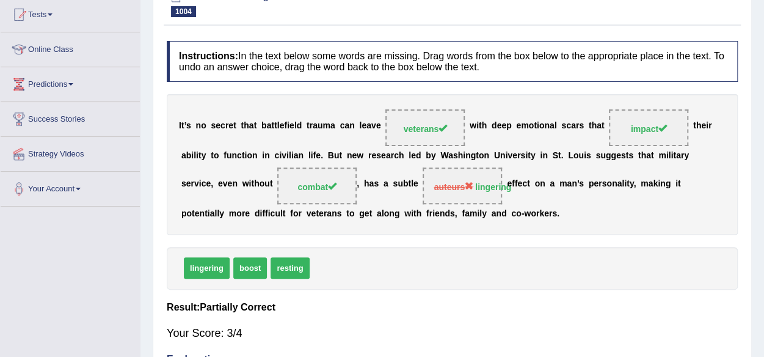
scroll to position [0, 0]
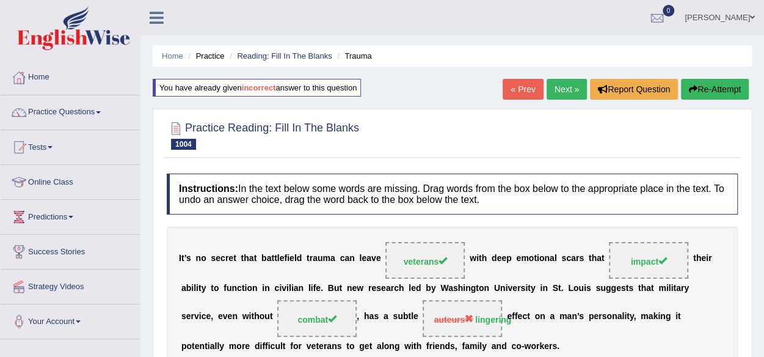
click at [725, 89] on button "Re-Attempt" at bounding box center [715, 89] width 68 height 21
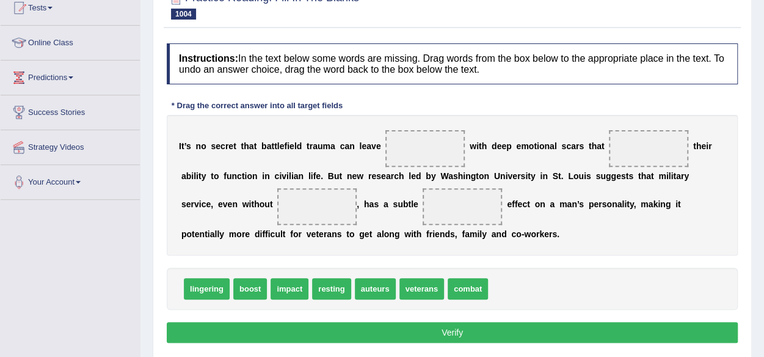
scroll to position [122, 0]
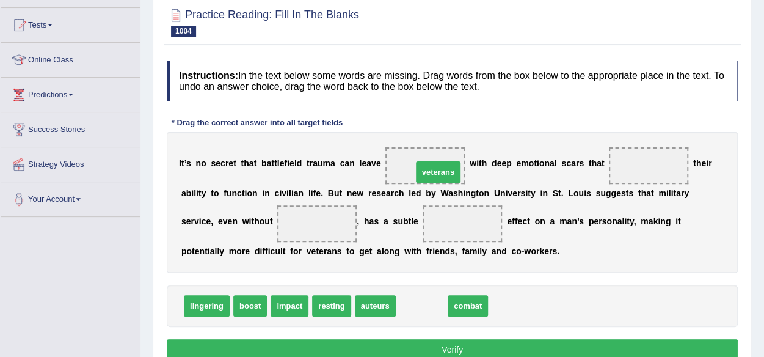
drag, startPoint x: 415, startPoint y: 302, endPoint x: 431, endPoint y: 162, distance: 140.2
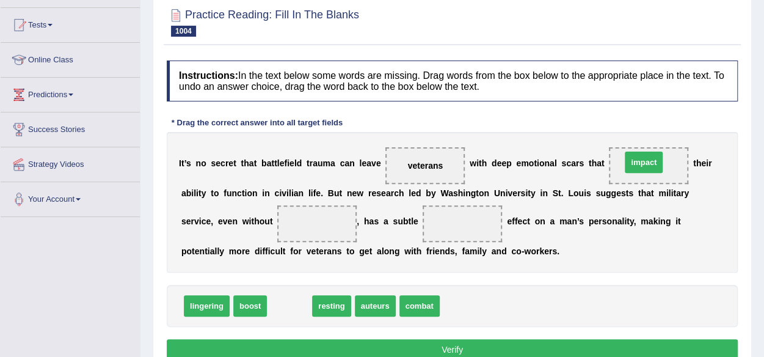
drag, startPoint x: 294, startPoint y: 306, endPoint x: 650, endPoint y: 162, distance: 384.2
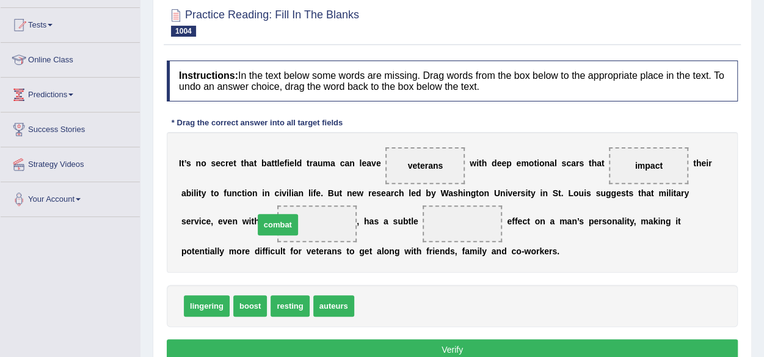
drag, startPoint x: 372, startPoint y: 302, endPoint x: 272, endPoint y: 221, distance: 128.9
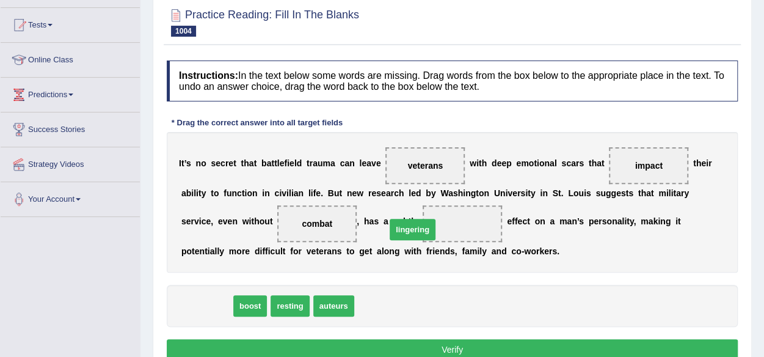
drag, startPoint x: 204, startPoint y: 300, endPoint x: 415, endPoint y: 223, distance: 225.0
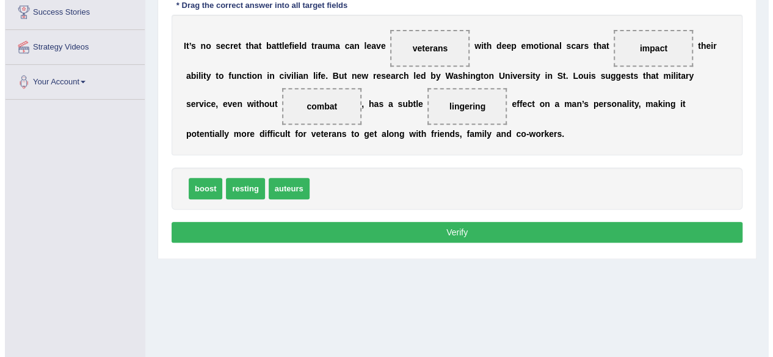
scroll to position [244, 0]
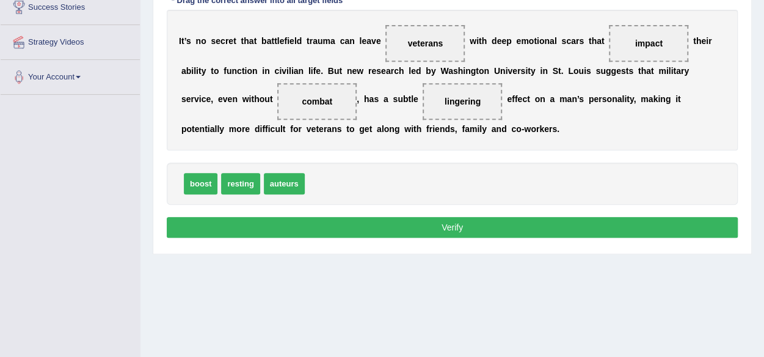
click at [386, 219] on button "Verify" at bounding box center [452, 227] width 571 height 21
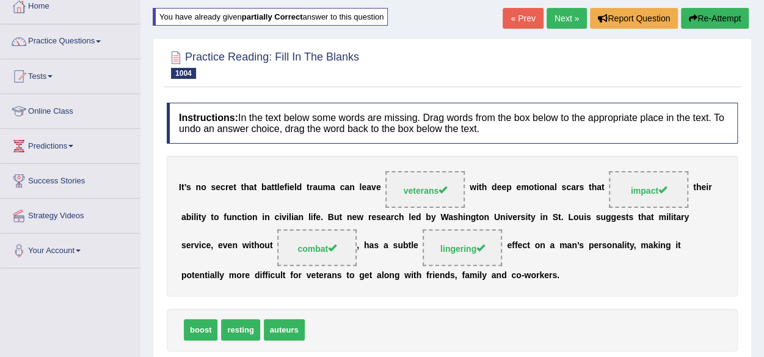
scroll to position [0, 0]
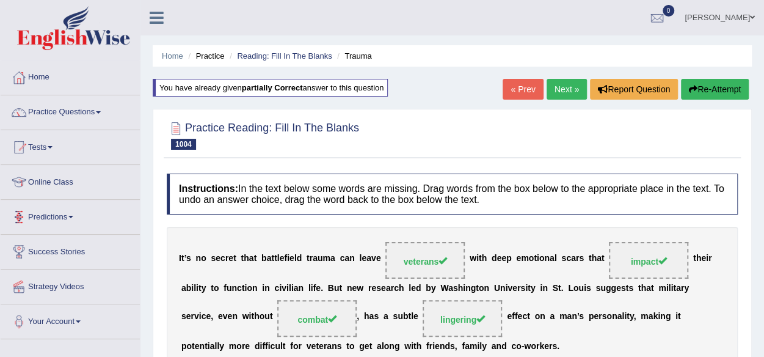
click at [510, 90] on link "« Prev" at bounding box center [522, 89] width 40 height 21
